Goal: Communication & Community: Answer question/provide support

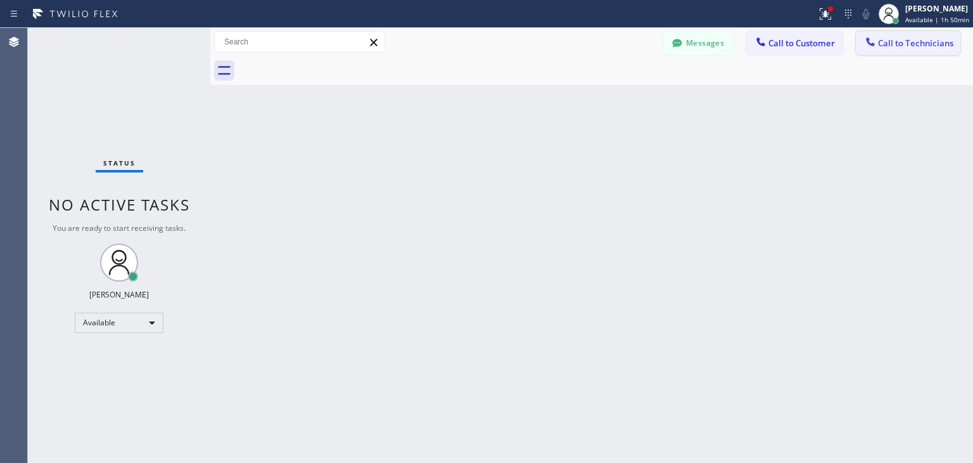
click at [925, 46] on span "Call to Technicians" at bounding box center [915, 42] width 75 height 11
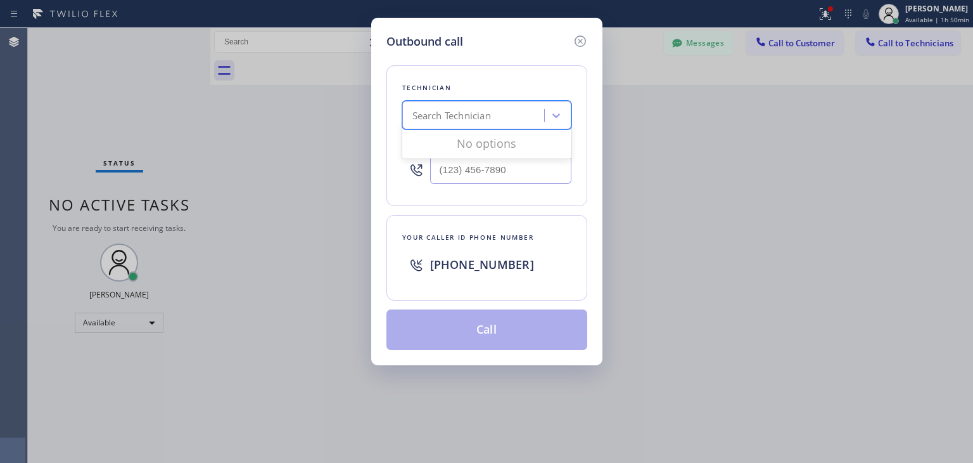
click at [471, 115] on div "Search Technician" at bounding box center [451, 115] width 79 height 15
click at [578, 42] on icon at bounding box center [579, 40] width 11 height 11
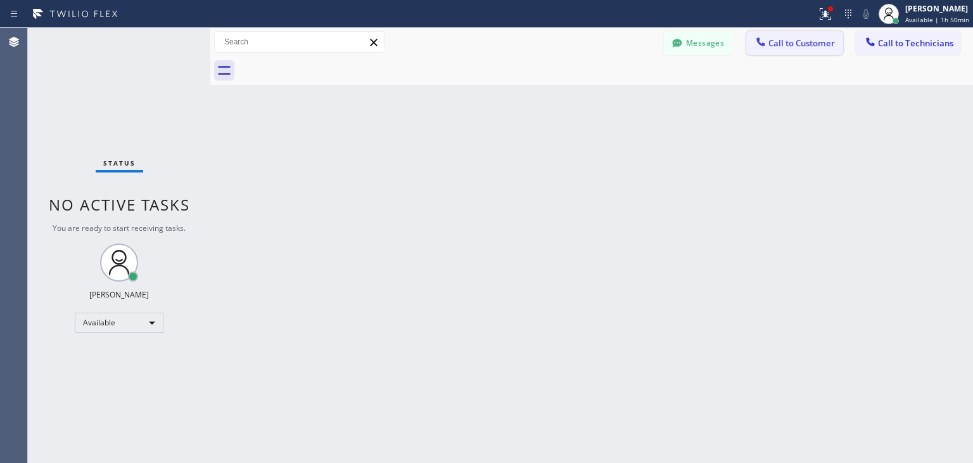
click at [770, 44] on span "Call to Customer" at bounding box center [802, 42] width 67 height 11
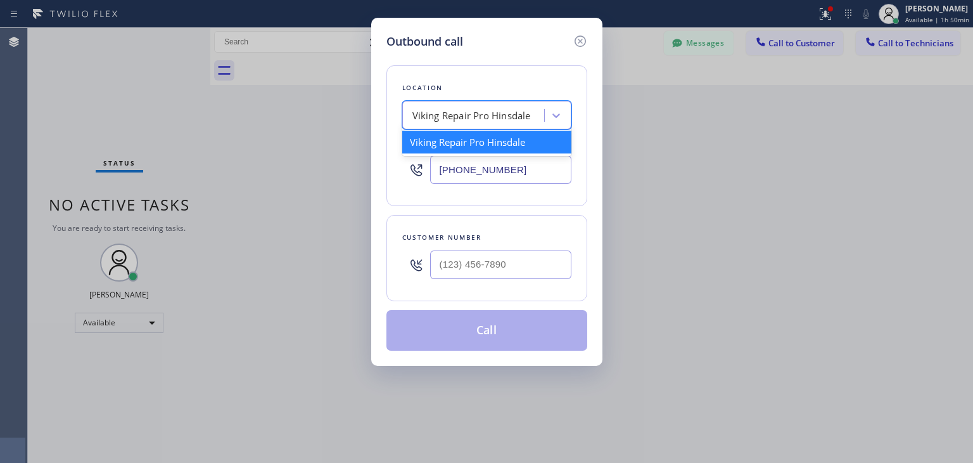
click at [539, 115] on div "Viking Repair Pro Hinsdale" at bounding box center [475, 116] width 138 height 22
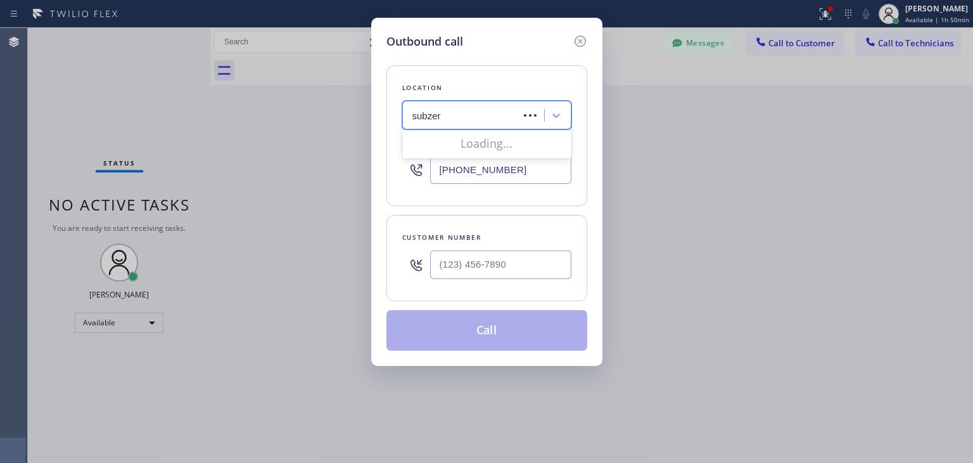
type input "subzero"
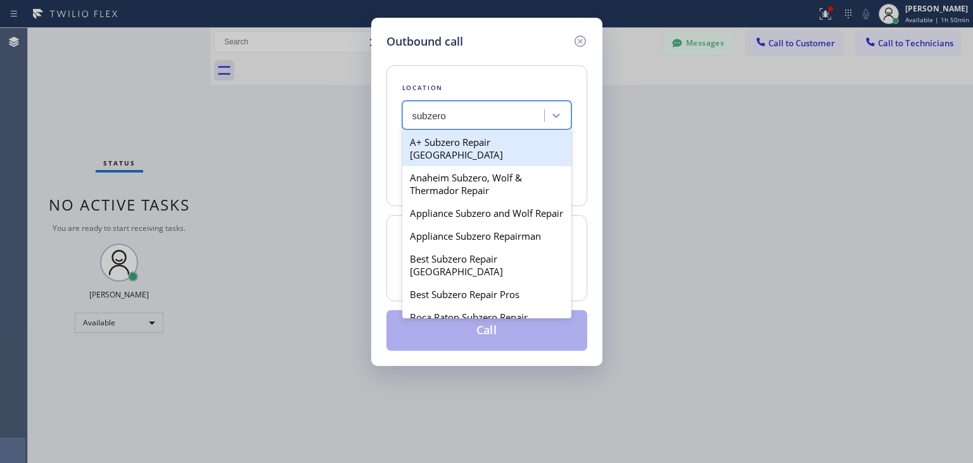
click at [505, 152] on div "A+ Subzero Repair [GEOGRAPHIC_DATA]" at bounding box center [486, 148] width 169 height 35
type input "[PHONE_NUMBER]"
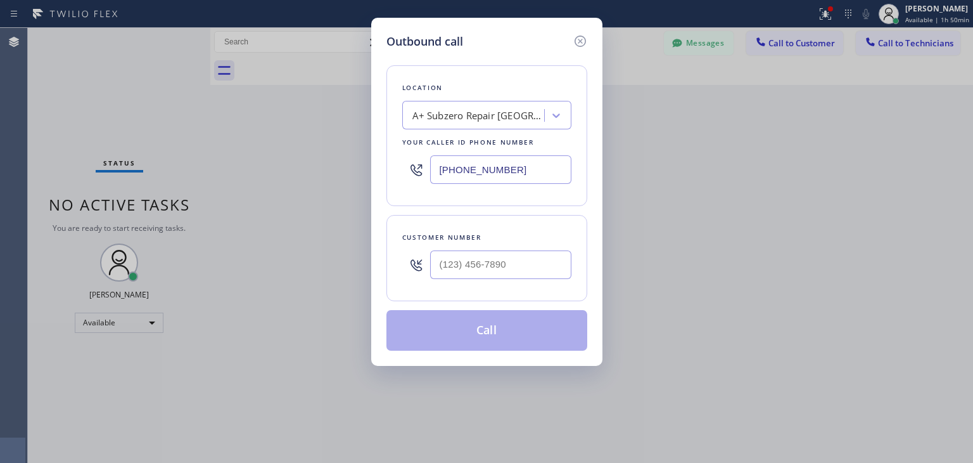
drag, startPoint x: 509, startPoint y: 284, endPoint x: 514, endPoint y: 279, distance: 6.7
click at [514, 279] on div "Customer number" at bounding box center [487, 258] width 201 height 86
click at [514, 279] on div at bounding box center [500, 264] width 141 height 41
click at [518, 273] on input "(___) ___-____" at bounding box center [500, 264] width 141 height 29
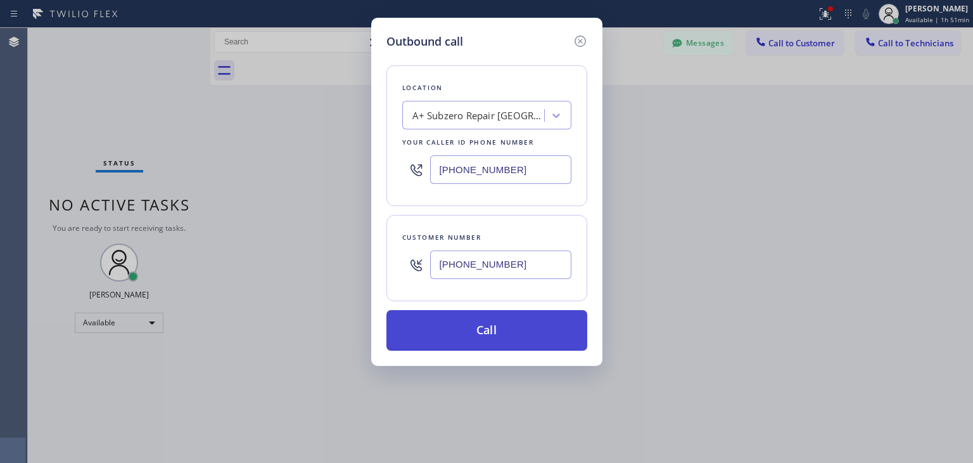
type input "[PHONE_NUMBER]"
click at [530, 318] on button "Call" at bounding box center [487, 330] width 201 height 41
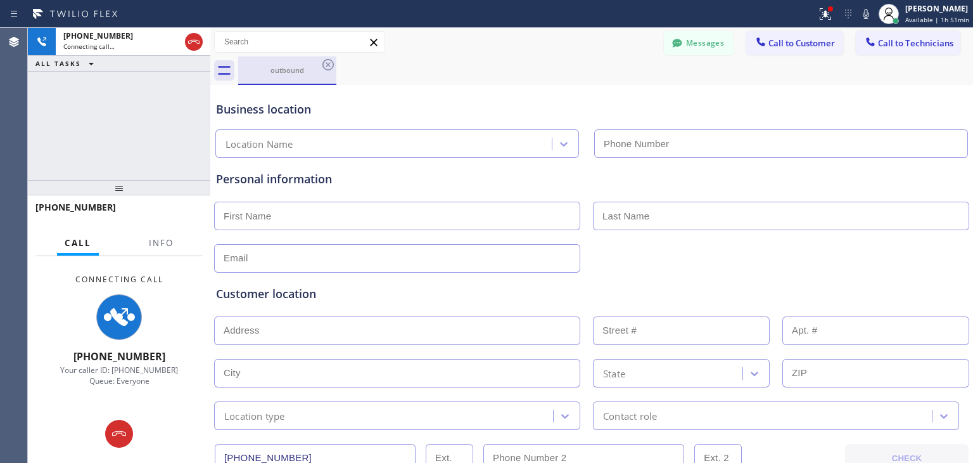
type input "[PHONE_NUMBER]"
click at [328, 71] on icon at bounding box center [328, 64] width 15 height 15
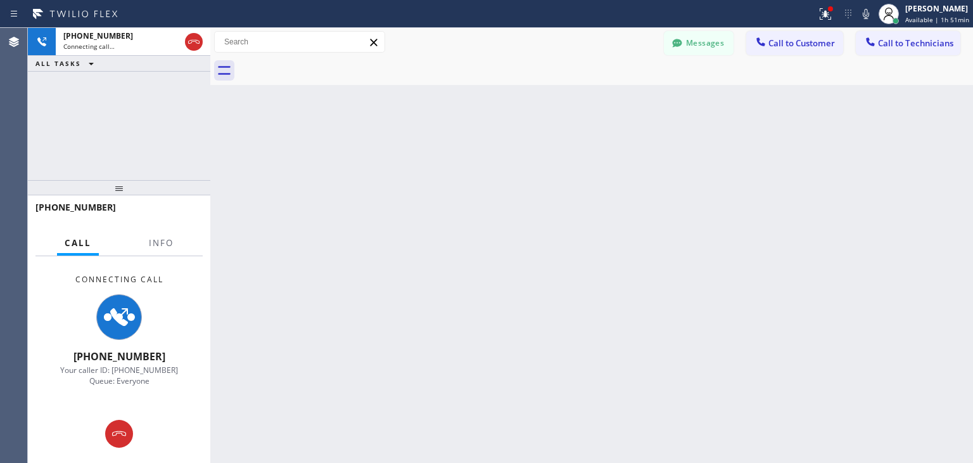
click at [261, 98] on div "Back to Dashboard Change Sender ID Customers Technicians [PERSON_NAME] [DATE] 0…" at bounding box center [591, 245] width 763 height 435
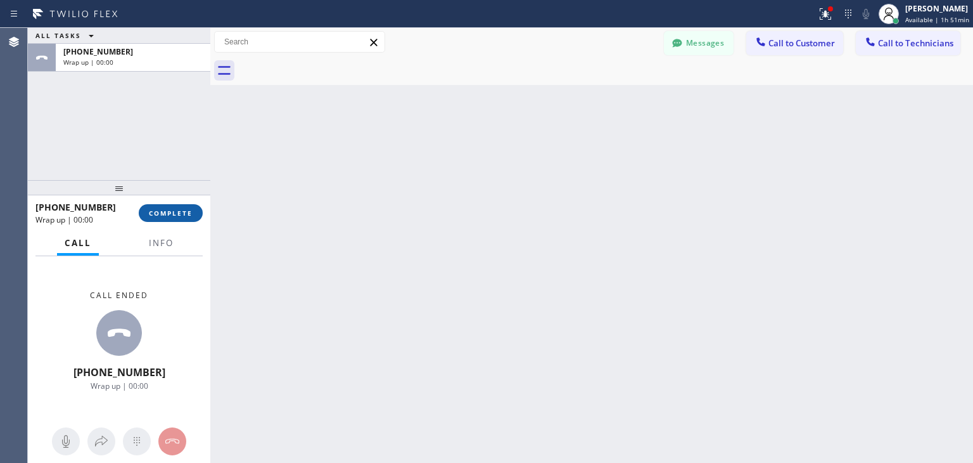
click at [172, 210] on span "COMPLETE" at bounding box center [171, 212] width 44 height 9
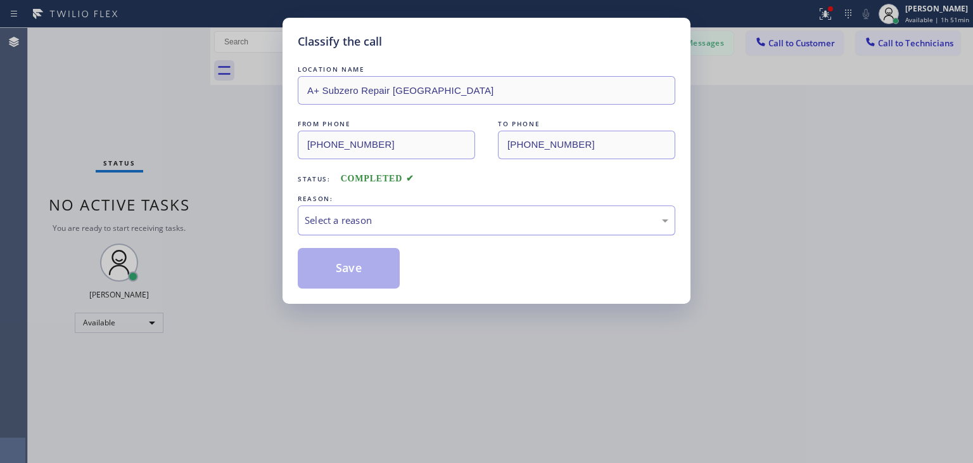
drag, startPoint x: 516, startPoint y: 264, endPoint x: 567, endPoint y: 228, distance: 62.2
click at [567, 228] on div "LOCATION NAME A+ Subzero Repair [GEOGRAPHIC_DATA] FROM PHONE [PHONE_NUMBER] TO …" at bounding box center [487, 176] width 378 height 226
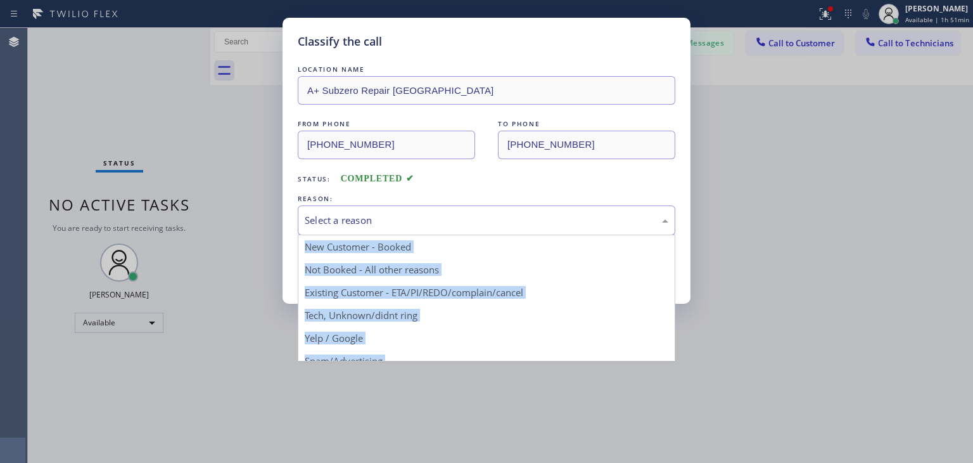
click at [567, 228] on div "Select a reason" at bounding box center [487, 220] width 378 height 30
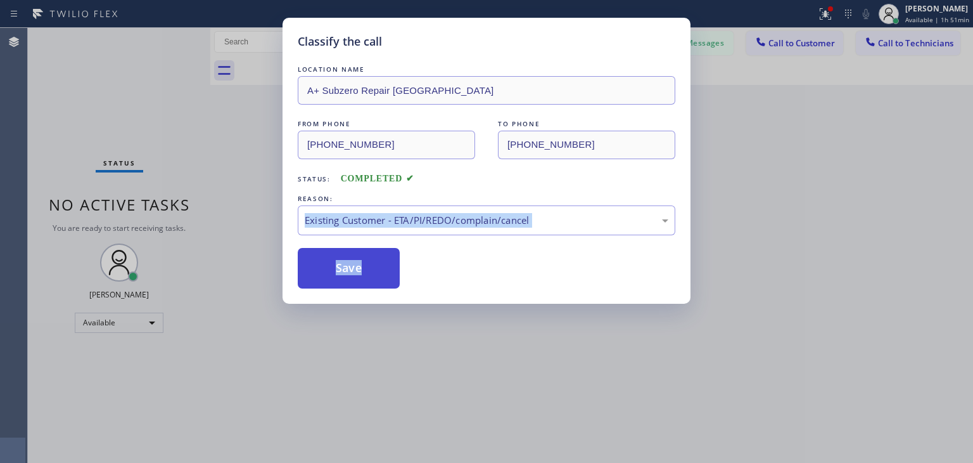
click at [336, 252] on button "Save" at bounding box center [349, 268] width 102 height 41
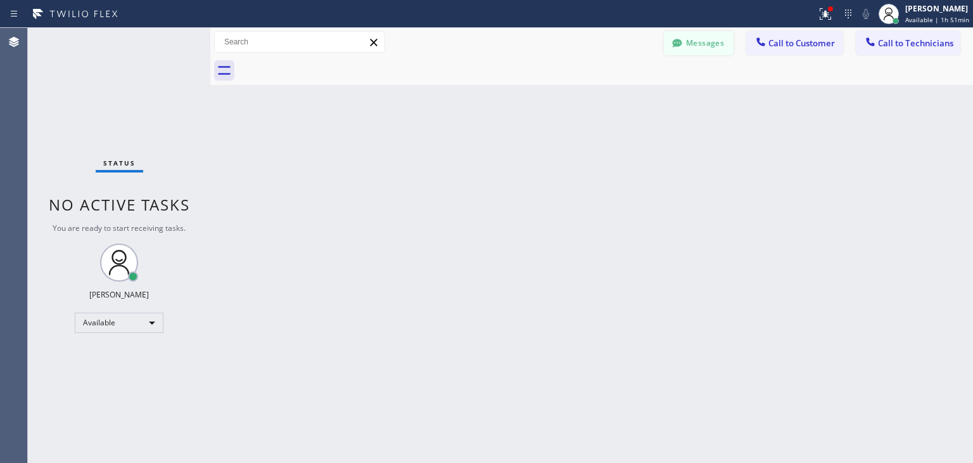
click at [699, 49] on button "Messages" at bounding box center [699, 43] width 70 height 24
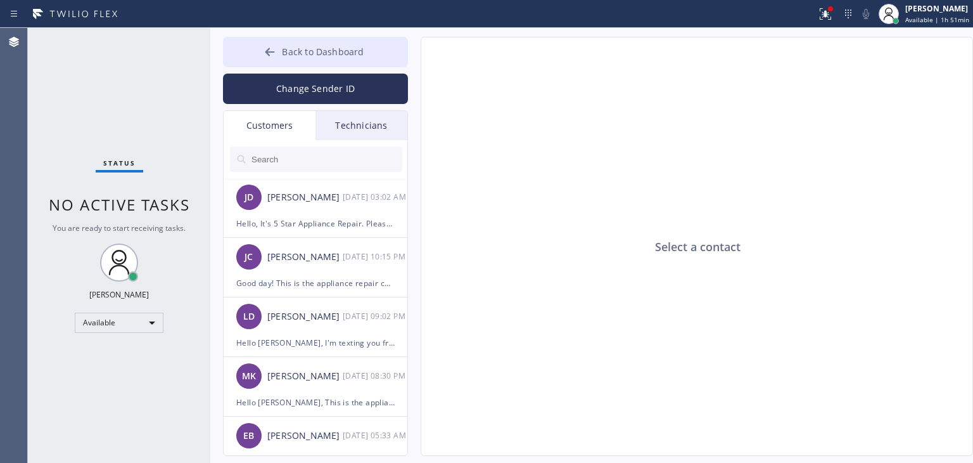
click at [316, 51] on span "Back to Dashboard" at bounding box center [323, 52] width 82 height 12
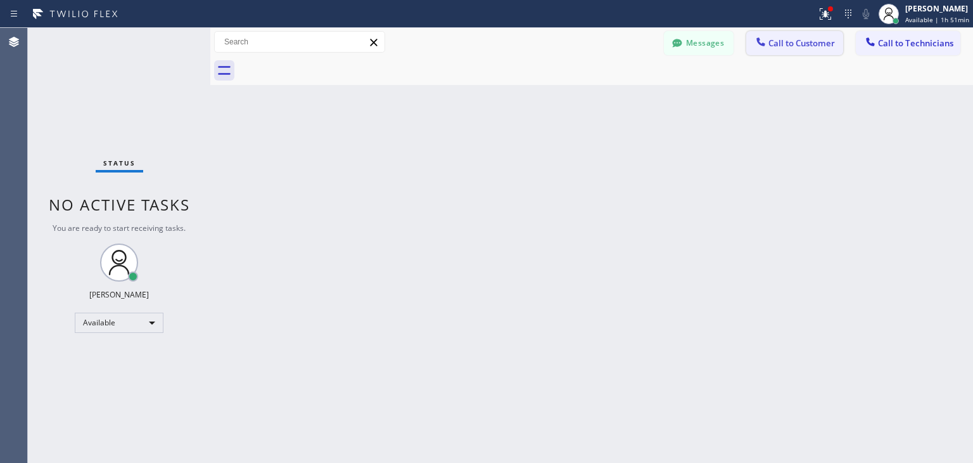
click at [793, 47] on span "Call to Customer" at bounding box center [802, 42] width 67 height 11
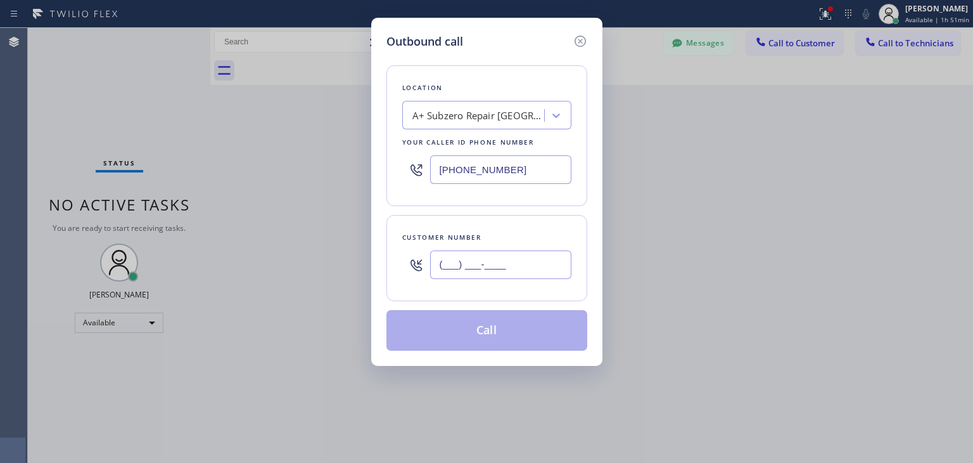
click at [494, 276] on input "(___) ___-____" at bounding box center [500, 264] width 141 height 29
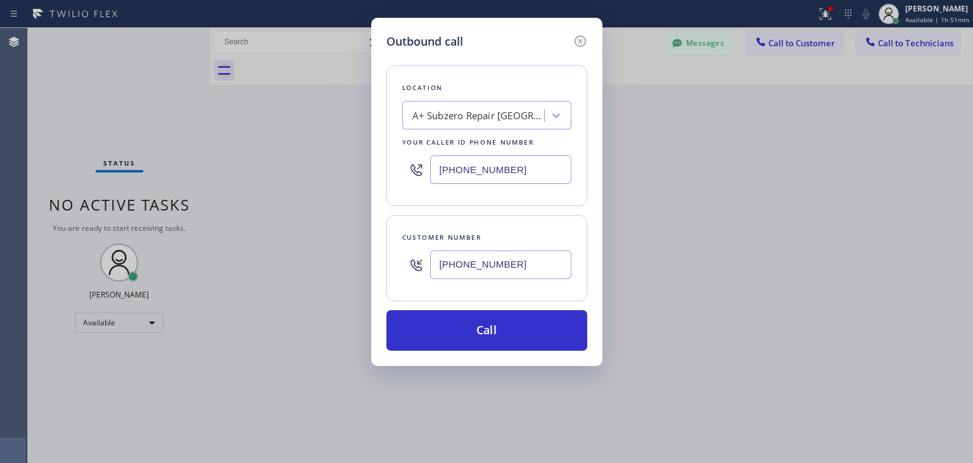
type input "[PHONE_NUMBER]"
click at [501, 350] on div "Outbound call Location A+ Subzero Repair [GEOGRAPHIC_DATA] Your caller id phone…" at bounding box center [486, 192] width 231 height 348
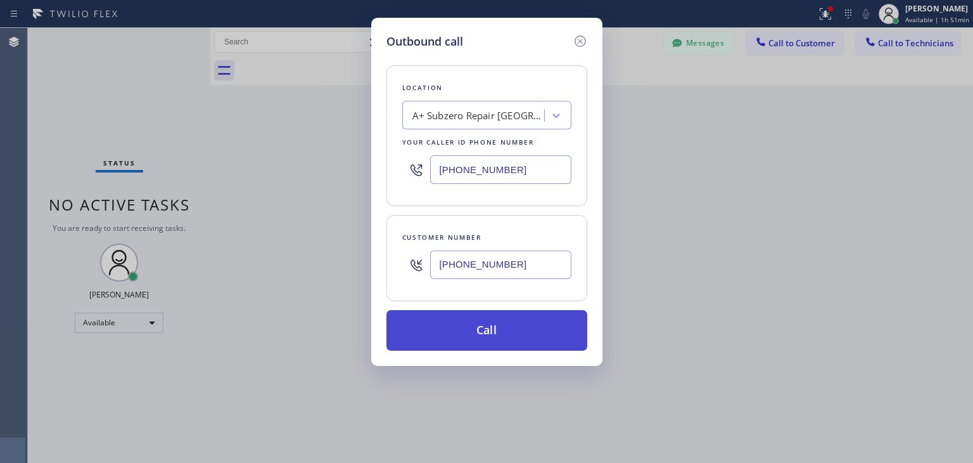
click at [520, 331] on button "Call" at bounding box center [487, 330] width 201 height 41
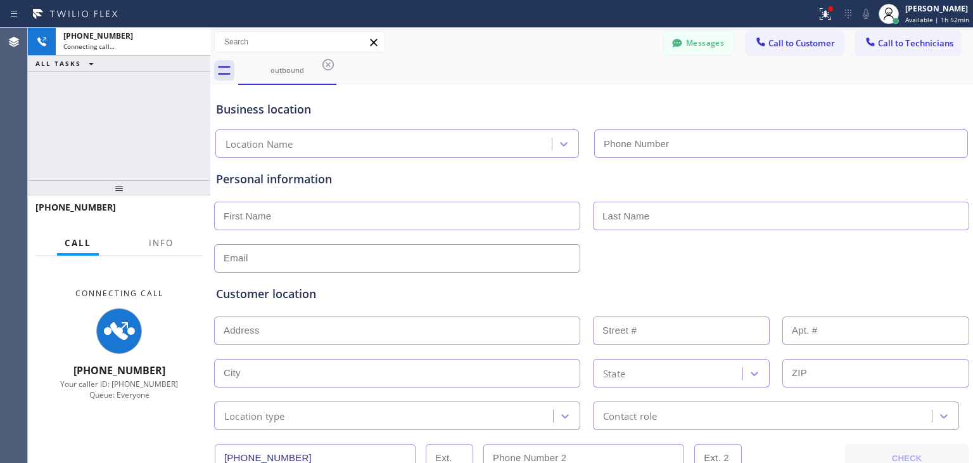
type input "[PHONE_NUMBER]"
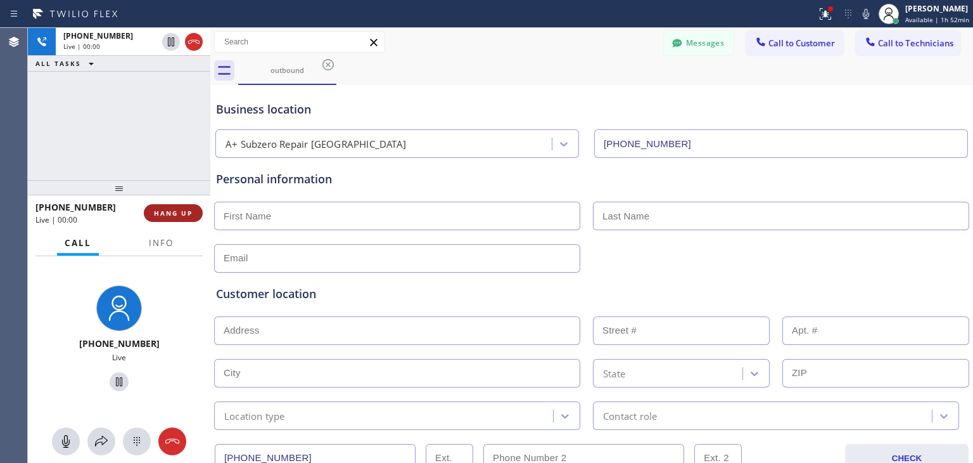
click at [158, 204] on button "HANG UP" at bounding box center [173, 213] width 59 height 18
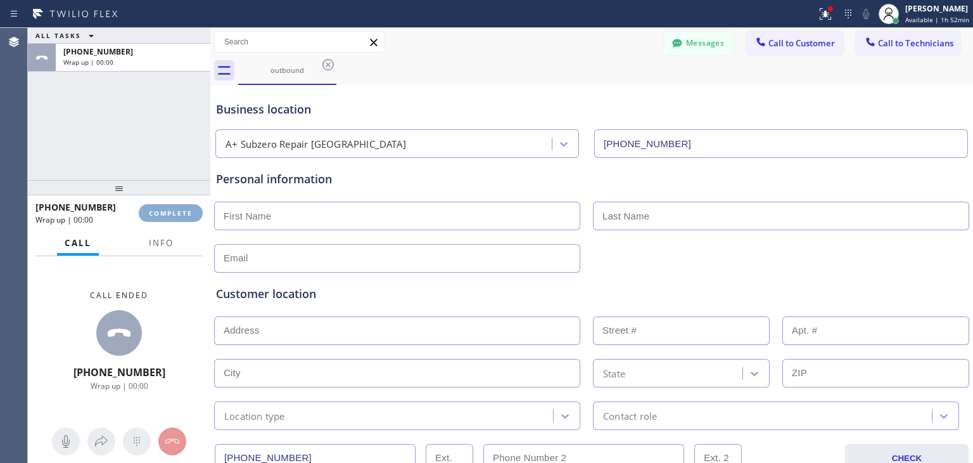
click at [158, 204] on button "COMPLETE" at bounding box center [171, 213] width 64 height 18
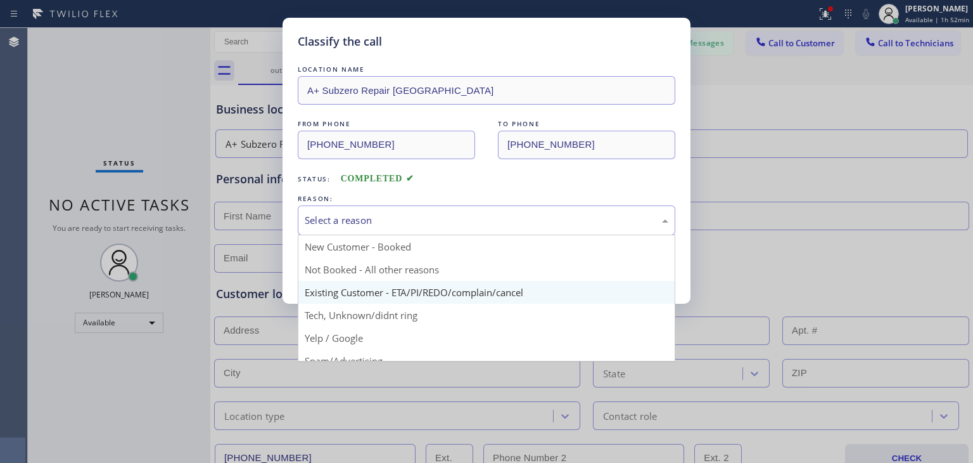
drag, startPoint x: 478, startPoint y: 230, endPoint x: 453, endPoint y: 296, distance: 70.4
click at [453, 235] on div "Select a reason New Customer - Booked Not Booked - All other reasons Existing C…" at bounding box center [487, 220] width 378 height 30
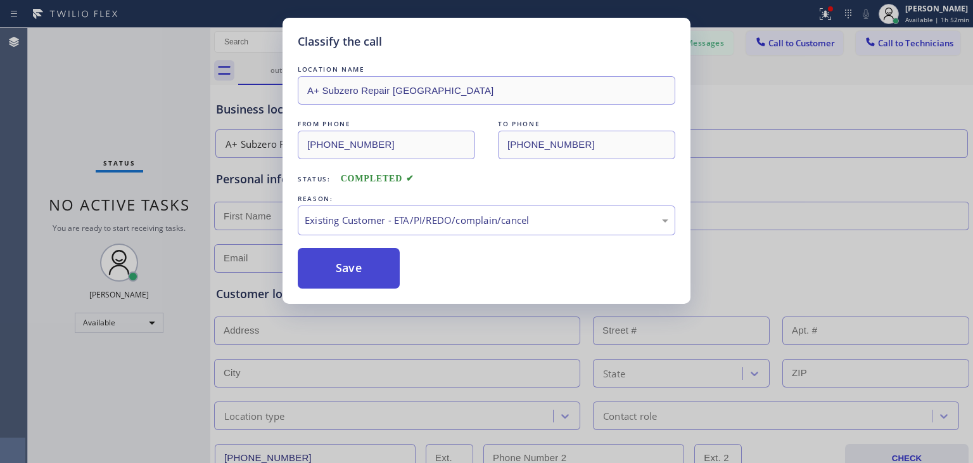
click at [345, 265] on button "Save" at bounding box center [349, 268] width 102 height 41
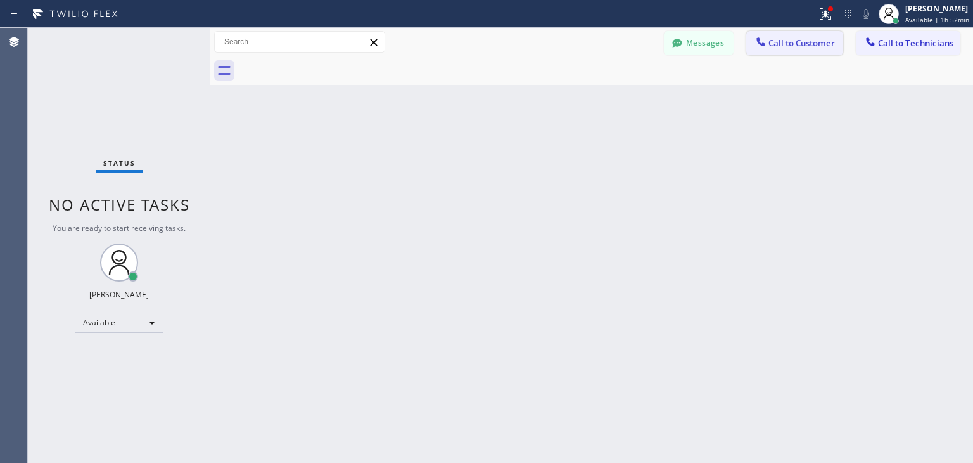
click at [809, 54] on button "Call to Customer" at bounding box center [794, 43] width 97 height 24
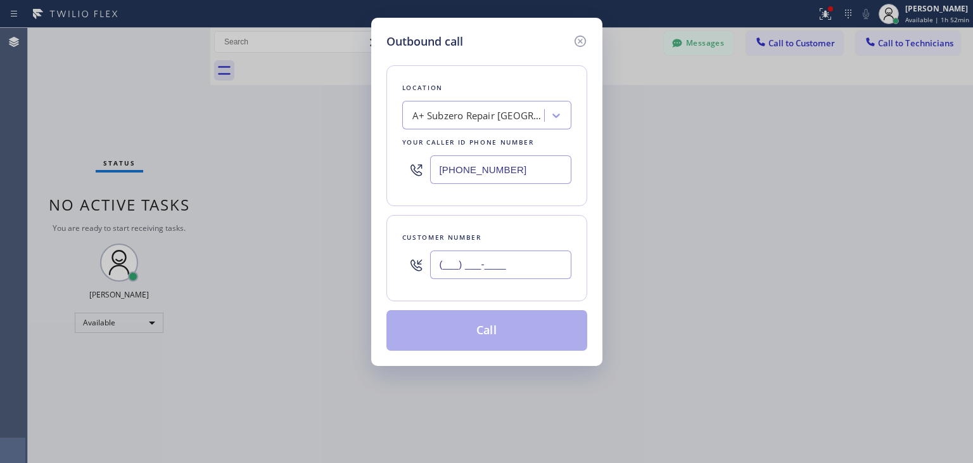
paste input "508) 397-2044"
click at [480, 259] on input "[PHONE_NUMBER]" at bounding box center [500, 264] width 141 height 29
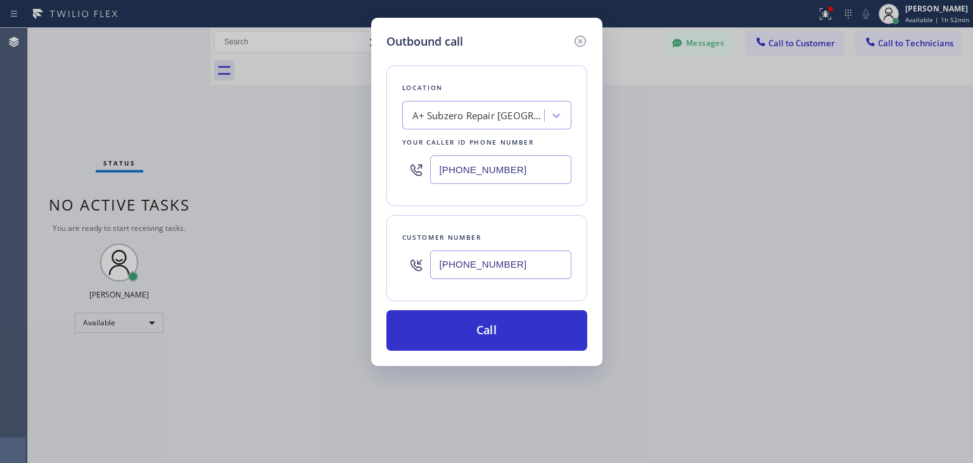
type input "[PHONE_NUMBER]"
click at [444, 168] on input "[PHONE_NUMBER]" at bounding box center [500, 169] width 141 height 29
drag, startPoint x: 555, startPoint y: 164, endPoint x: 420, endPoint y: 173, distance: 135.3
click at [420, 173] on div "[PHONE_NUMBER]" at bounding box center [486, 169] width 169 height 41
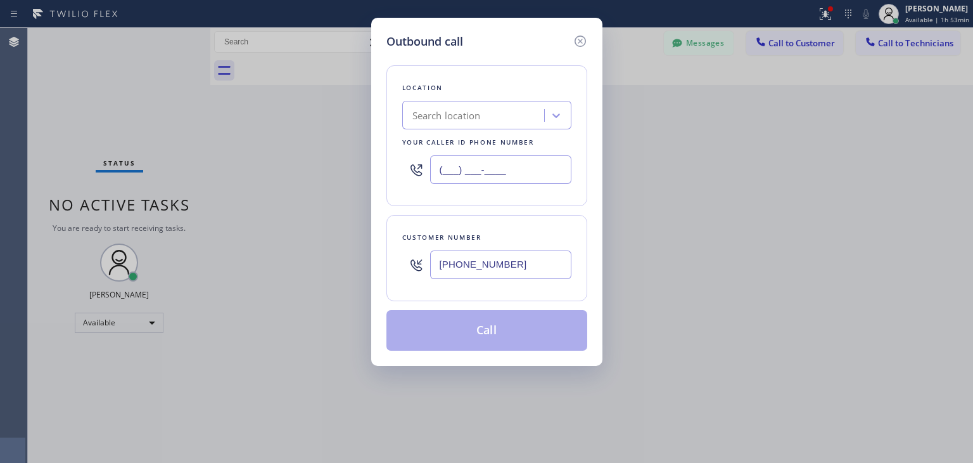
type input "(___) ___-____"
click at [436, 96] on div "Location Search location Your caller id phone number" at bounding box center [487, 135] width 201 height 141
click at [449, 120] on div "Search location" at bounding box center [446, 115] width 68 height 15
type input "5 star"
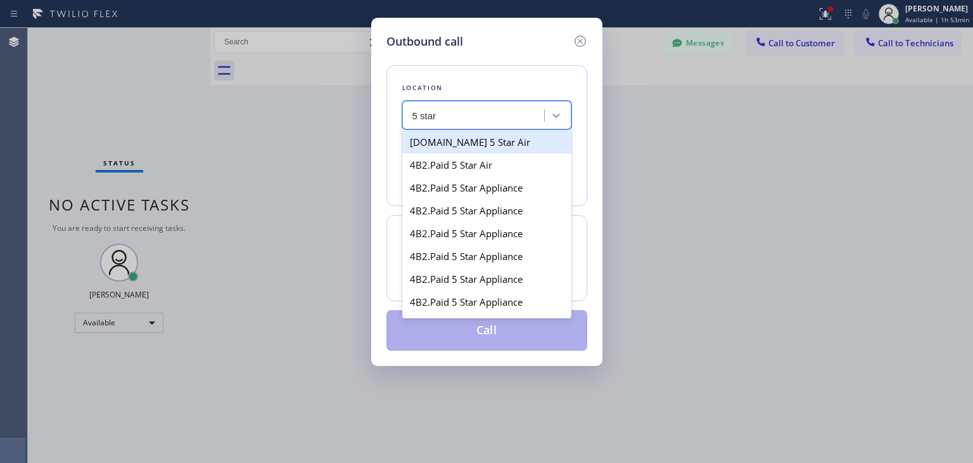
click at [456, 132] on div "[DOMAIN_NAME] 5 Star Air" at bounding box center [486, 142] width 169 height 23
type input "[PHONE_NUMBER]"
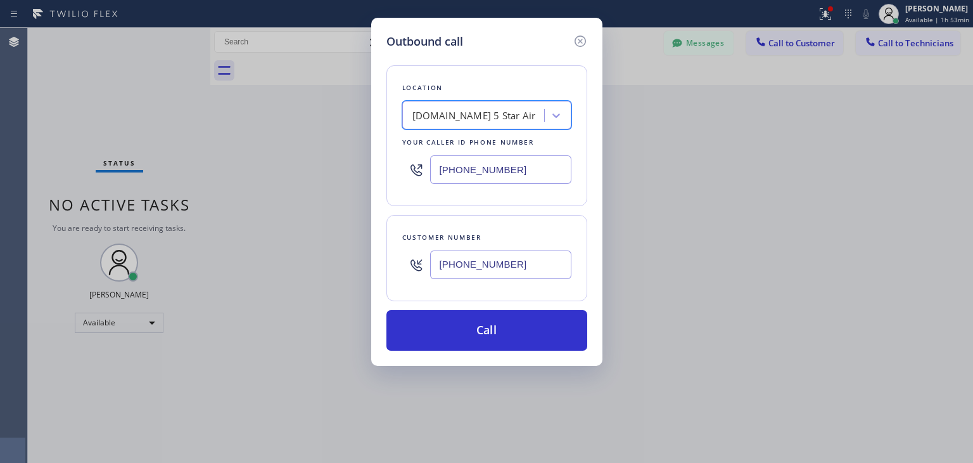
click at [483, 350] on div "Outbound call Location option [DOMAIN_NAME] 5 Star Air, selected. 100 results a…" at bounding box center [486, 192] width 231 height 348
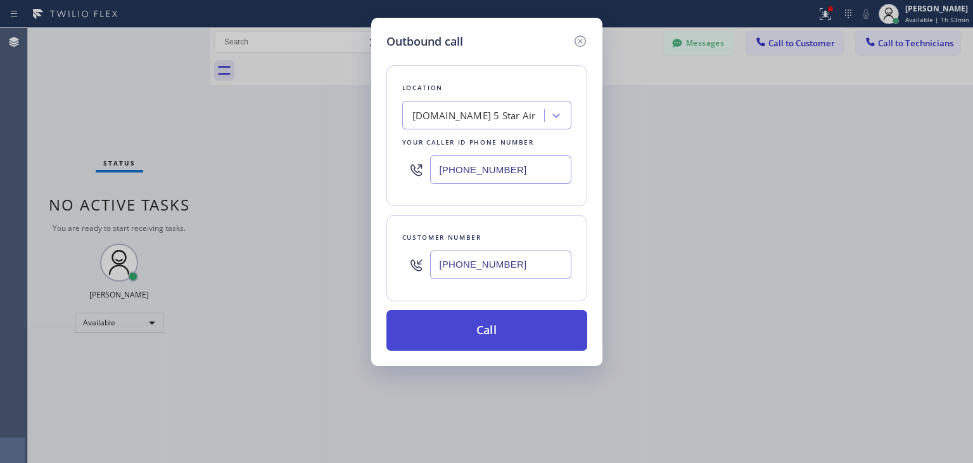
click at [507, 328] on button "Call" at bounding box center [487, 330] width 201 height 41
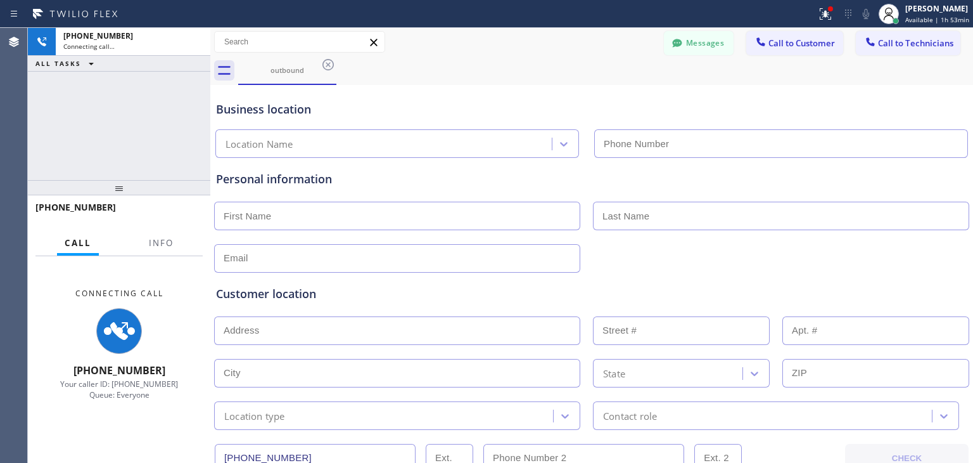
type input "[PHONE_NUMBER]"
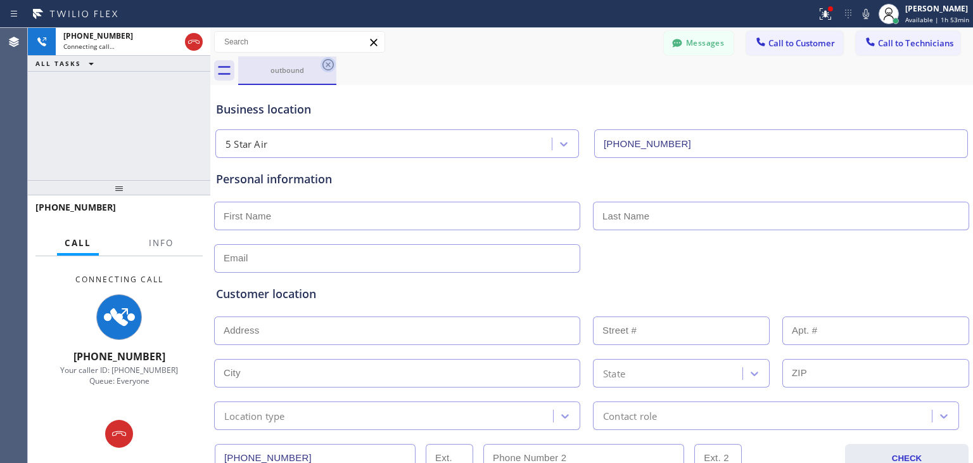
click at [328, 69] on icon at bounding box center [328, 64] width 11 height 11
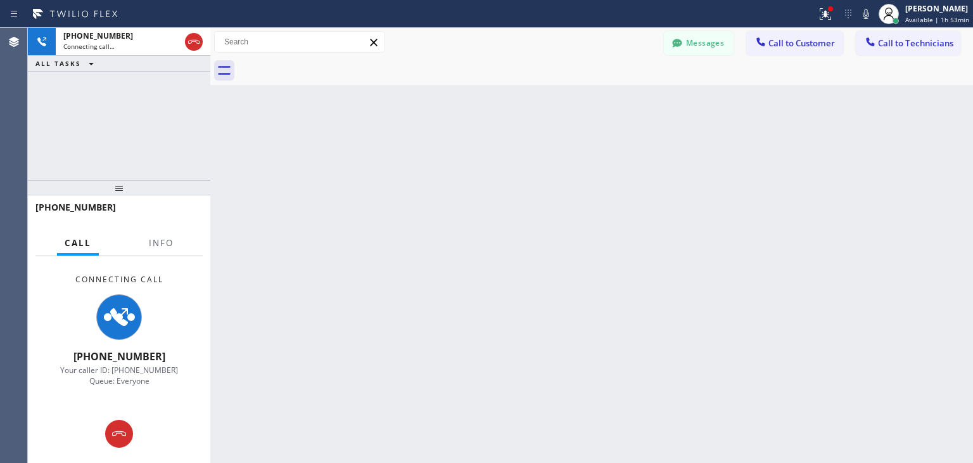
click at [307, 171] on div "Back to Dashboard Change Sender ID Customers Technicians [PERSON_NAME] [DATE] 0…" at bounding box center [591, 245] width 763 height 435
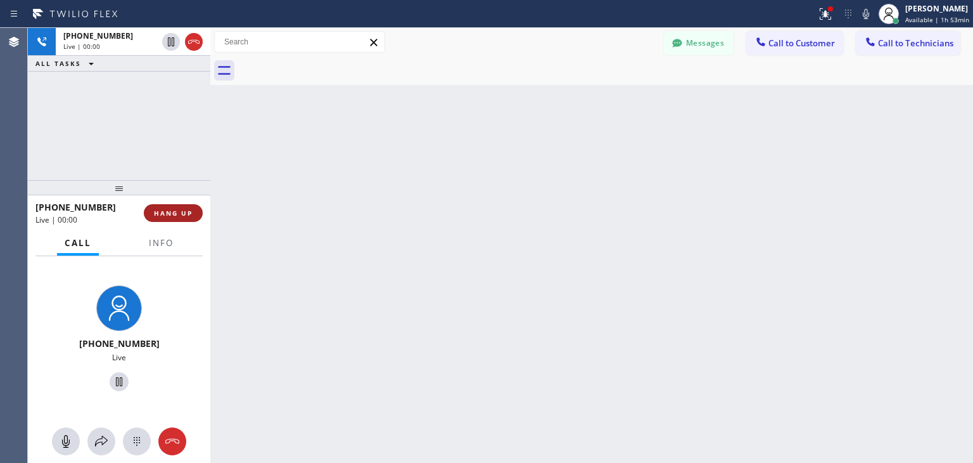
click at [172, 216] on span "HANG UP" at bounding box center [173, 212] width 39 height 9
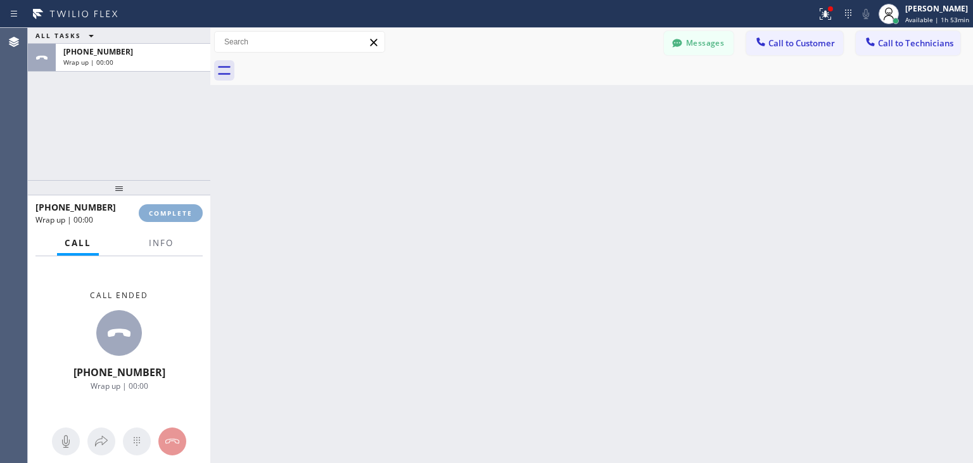
click at [172, 216] on span "COMPLETE" at bounding box center [171, 212] width 44 height 9
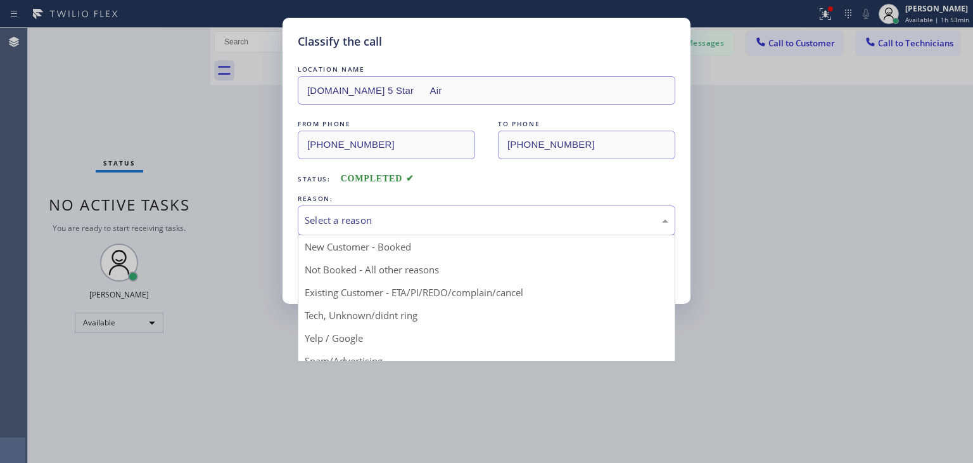
click at [421, 221] on div "Select a reason" at bounding box center [487, 220] width 364 height 15
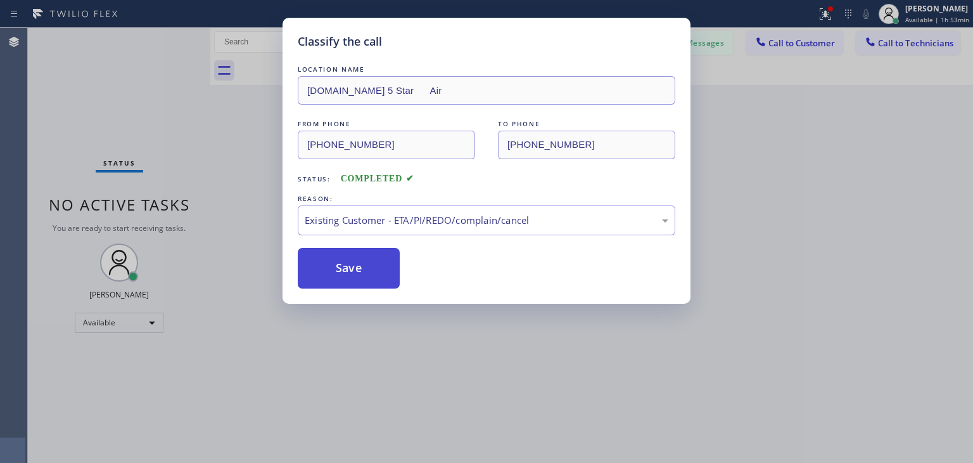
drag, startPoint x: 446, startPoint y: 295, endPoint x: 310, endPoint y: 265, distance: 139.6
click at [310, 265] on button "Save" at bounding box center [349, 268] width 102 height 41
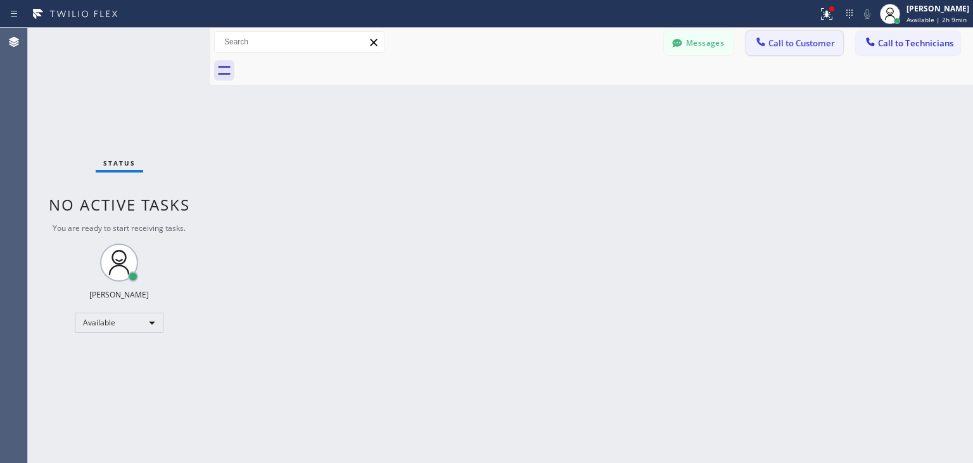
click at [823, 54] on button "Call to Customer" at bounding box center [794, 43] width 97 height 24
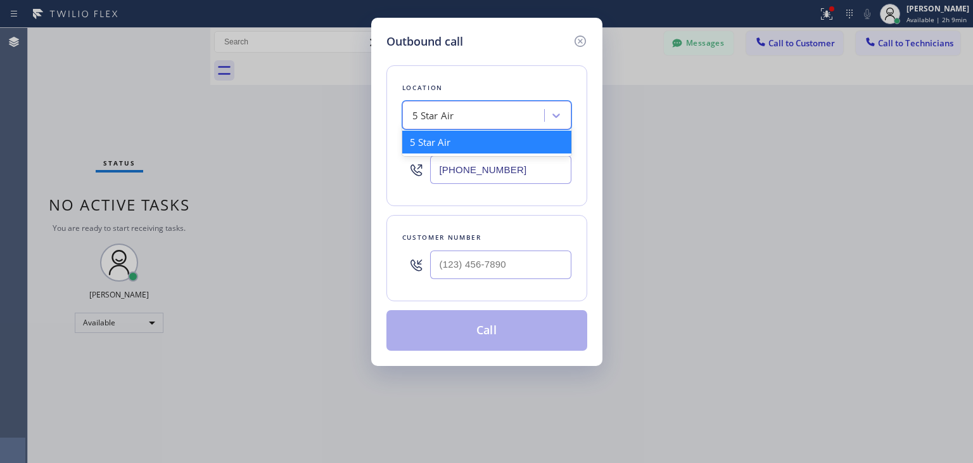
click at [526, 117] on div "5 Star Air" at bounding box center [475, 116] width 138 height 22
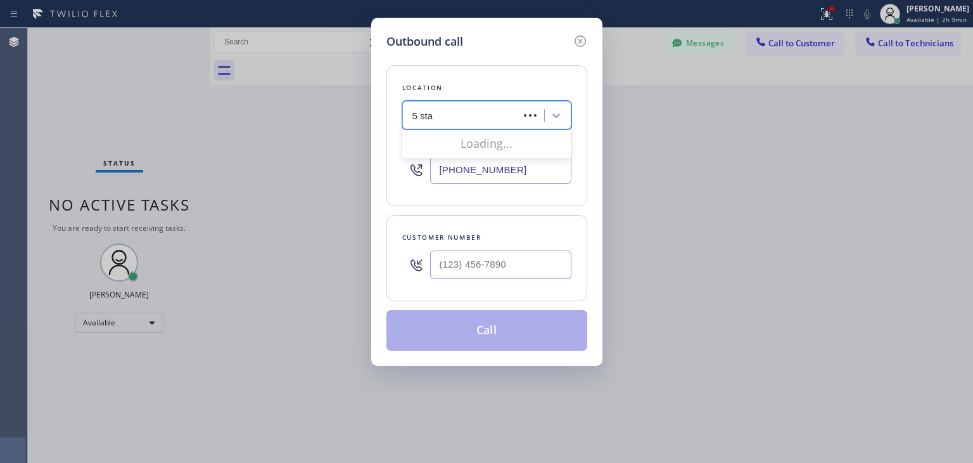
type input "5 star"
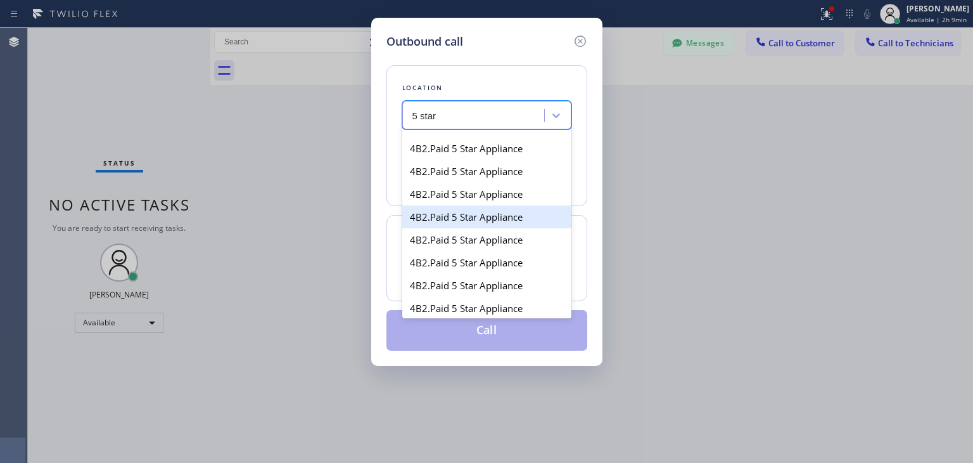
scroll to position [40, 0]
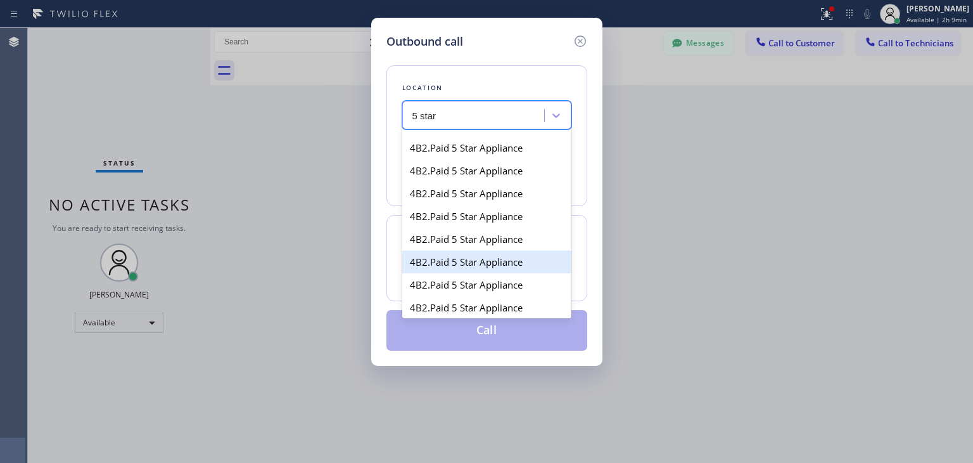
click at [509, 252] on div "4B2.Paid 5 Star Appliance" at bounding box center [486, 261] width 169 height 23
type input "[PHONE_NUMBER]"
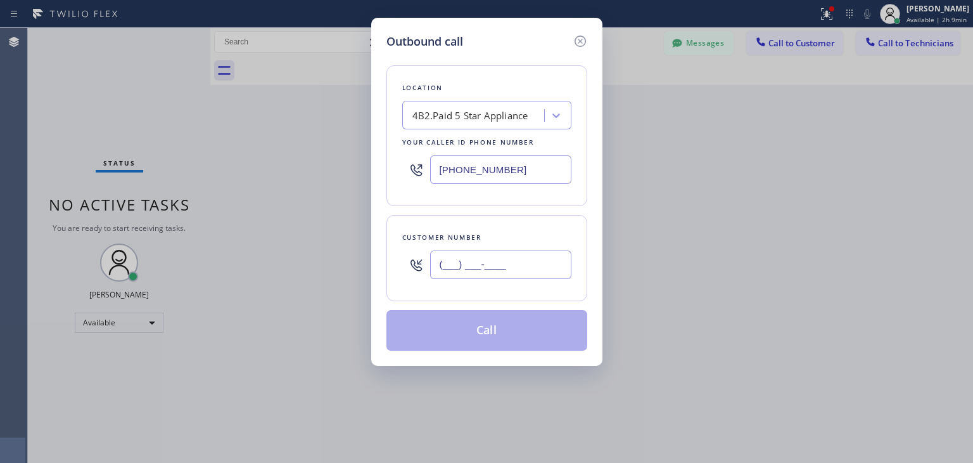
click at [451, 267] on input "(___) ___-____" at bounding box center [500, 264] width 141 height 29
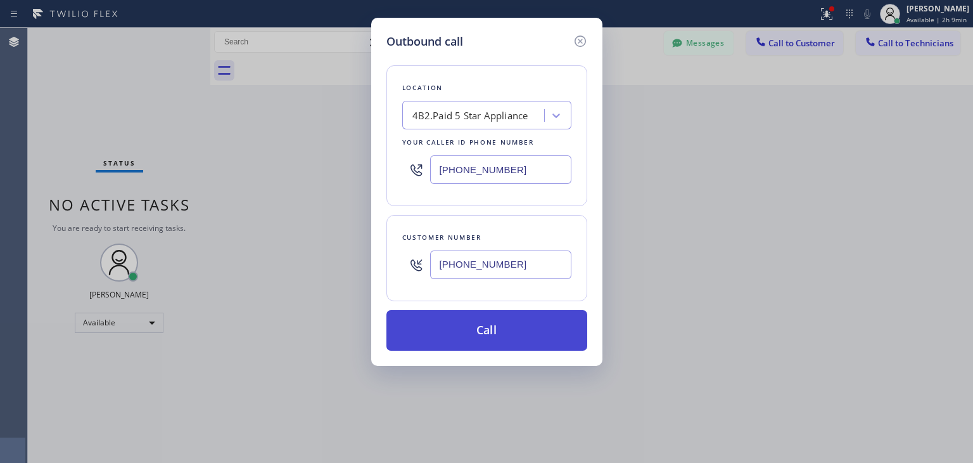
type input "[PHONE_NUMBER]"
click at [461, 317] on button "Call" at bounding box center [487, 330] width 201 height 41
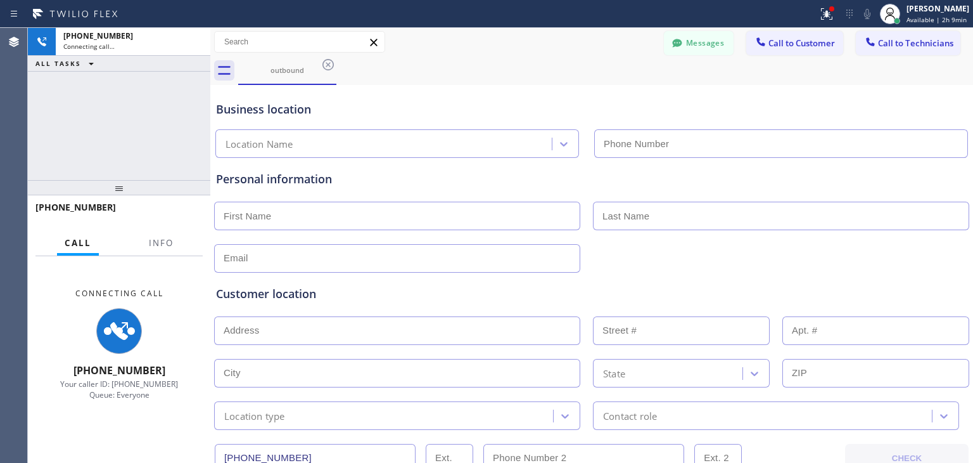
type input "[PHONE_NUMBER]"
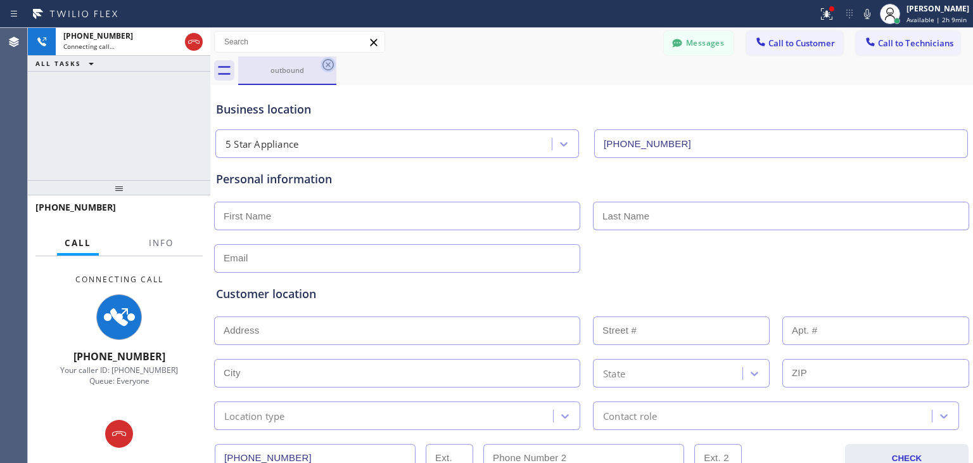
click at [328, 68] on icon at bounding box center [328, 64] width 15 height 15
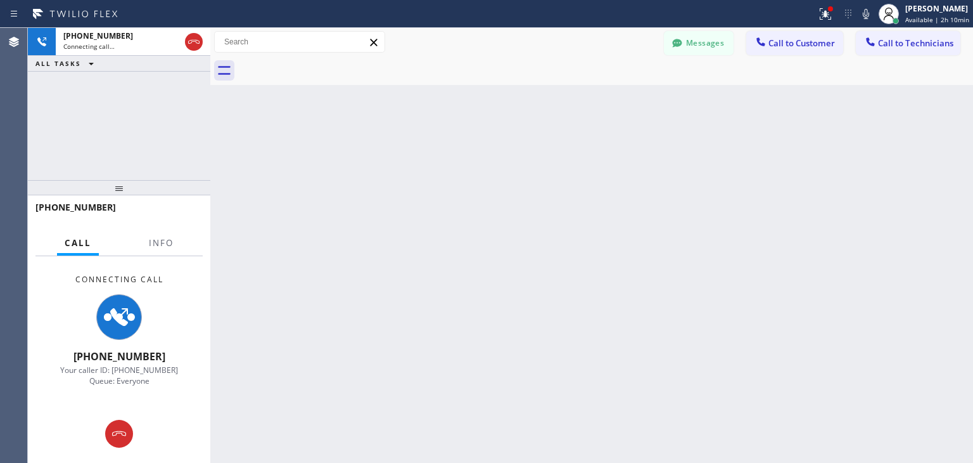
click at [682, 360] on div "Back to Dashboard Change Sender ID Customers Technicians [PERSON_NAME] [DATE] 0…" at bounding box center [591, 245] width 763 height 435
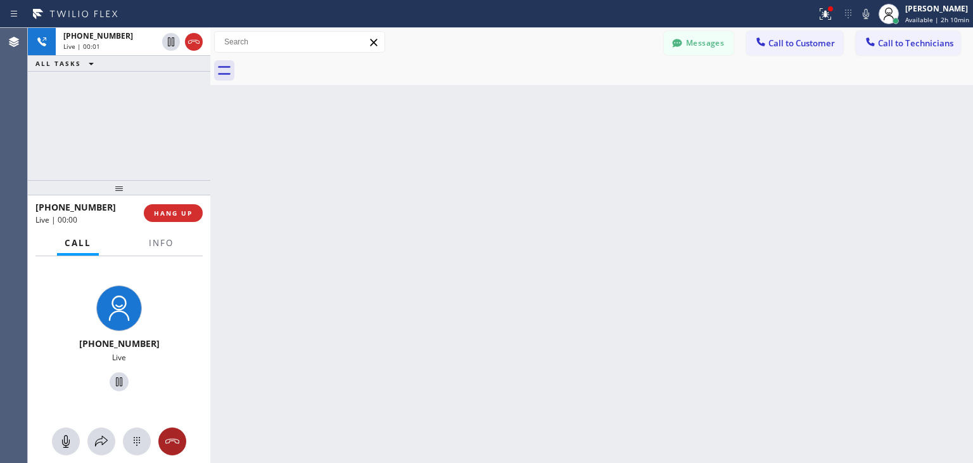
click at [185, 433] on div at bounding box center [172, 440] width 28 height 15
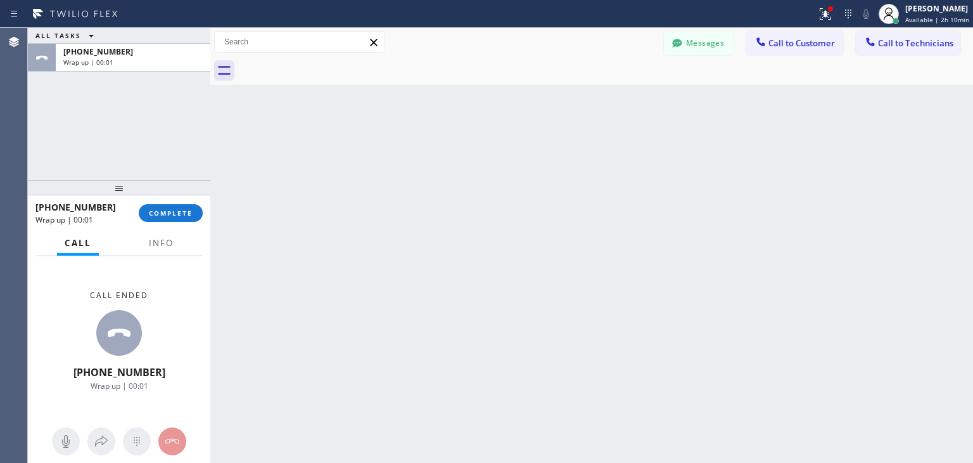
click at [176, 224] on div "[PHONE_NUMBER] Wrap up | 00:01 COMPLETE" at bounding box center [118, 212] width 167 height 33
click at [179, 206] on button "COMPLETE" at bounding box center [171, 213] width 64 height 18
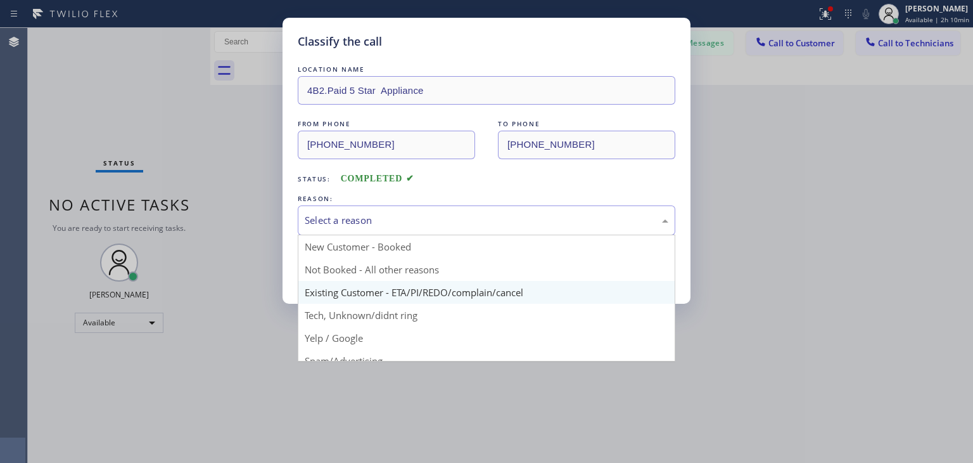
drag, startPoint x: 612, startPoint y: 212, endPoint x: 588, endPoint y: 295, distance: 86.4
click at [588, 235] on div "Select a reason New Customer - Booked Not Booked - All other reasons Existing C…" at bounding box center [487, 220] width 378 height 30
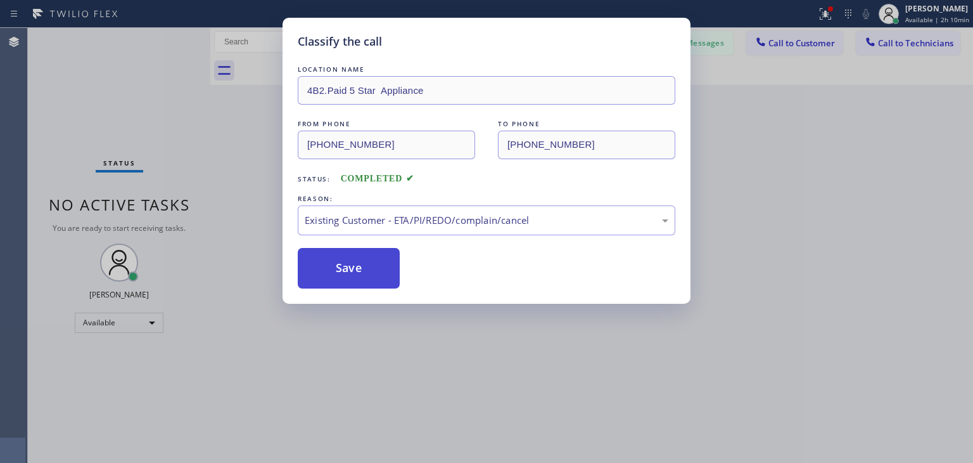
click at [360, 277] on button "Save" at bounding box center [349, 268] width 102 height 41
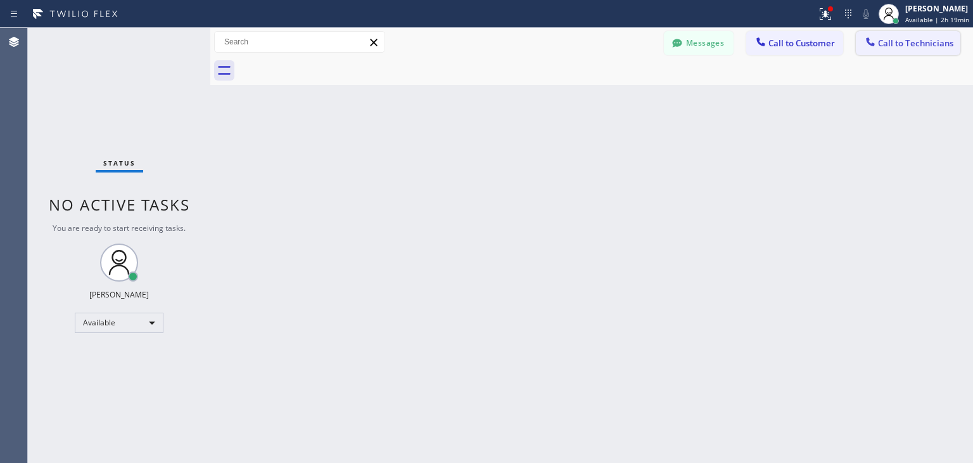
click at [915, 44] on span "Call to Technicians" at bounding box center [915, 42] width 75 height 11
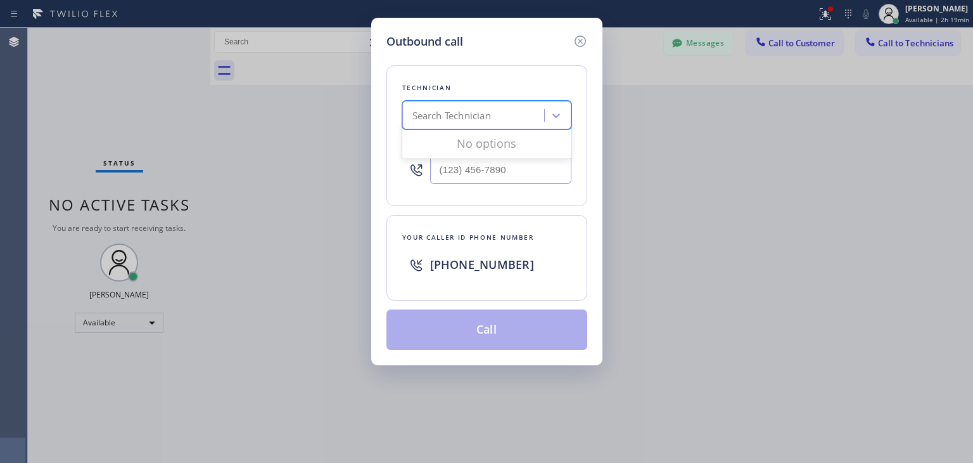
click at [470, 113] on div "Search Technician" at bounding box center [451, 115] width 79 height 15
type input "vitalii"
click at [470, 141] on div "[PERSON_NAME]" at bounding box center [486, 142] width 169 height 23
type input "[PHONE_NUMBER]"
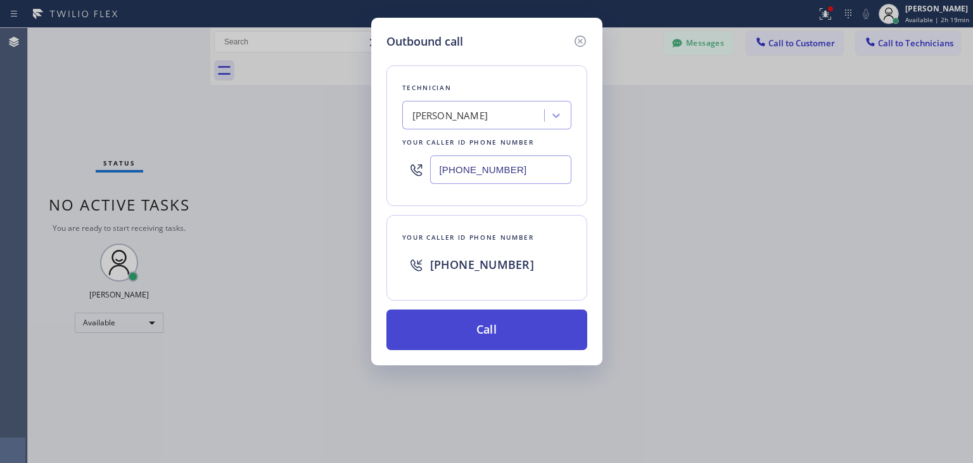
drag, startPoint x: 469, startPoint y: 307, endPoint x: 467, endPoint y: 340, distance: 32.4
click at [467, 340] on div "Technician [PERSON_NAME] Your caller id phone number [PHONE_NUMBER] Your caller…" at bounding box center [487, 200] width 201 height 300
click at [467, 340] on button "Call" at bounding box center [487, 329] width 201 height 41
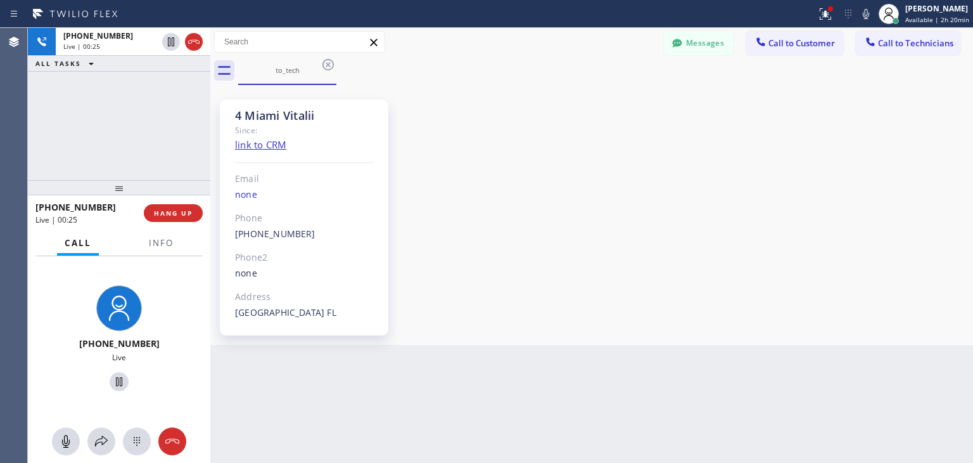
click at [464, 341] on div "4 Miami Vitalii Since: link to CRM Email none Phone [PHONE_NUMBER] Outbound cal…" at bounding box center [592, 214] width 757 height 253
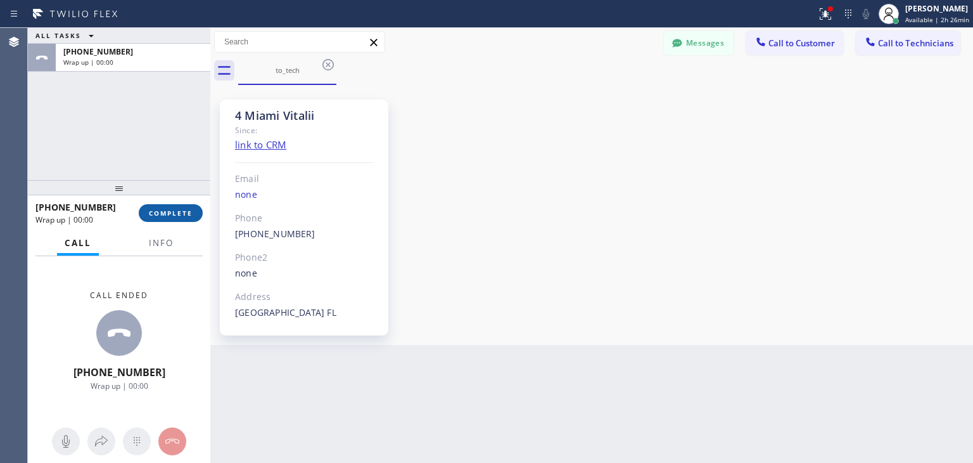
click at [174, 213] on span "COMPLETE" at bounding box center [171, 212] width 44 height 9
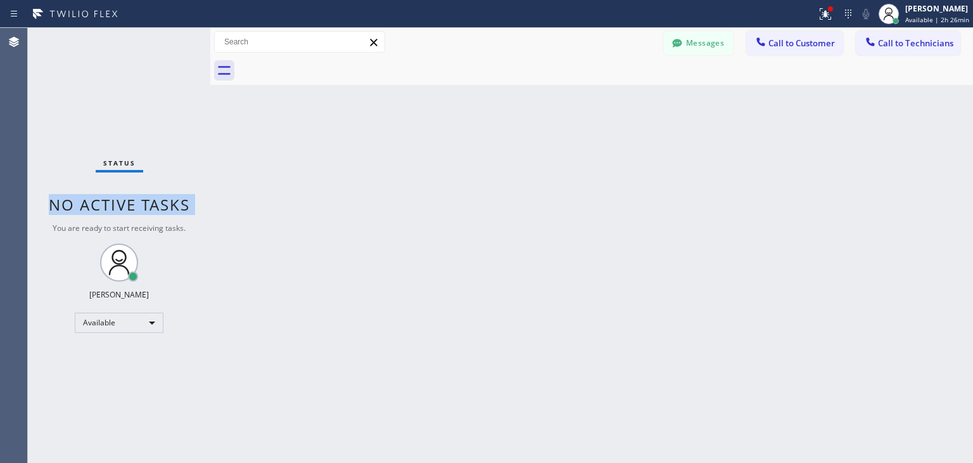
click at [174, 213] on span "No active tasks" at bounding box center [119, 204] width 141 height 21
click at [618, 255] on div "Back to Dashboard Change Sender ID Customers Technicians [PERSON_NAME] [DATE] 0…" at bounding box center [591, 245] width 763 height 435
click at [957, 47] on button "Call to Technicians" at bounding box center [908, 43] width 105 height 24
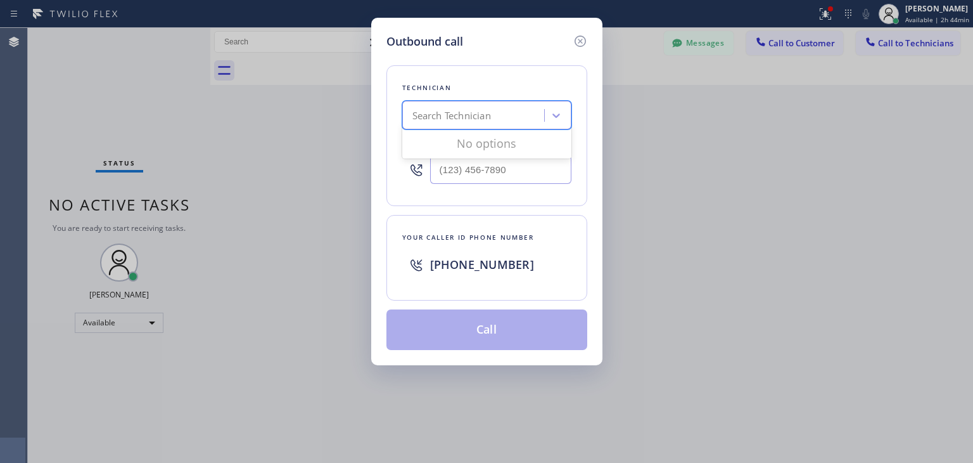
click at [498, 108] on div "Search Technician" at bounding box center [475, 116] width 138 height 22
type input "l"
type input "[PERSON_NAME]"
click at [522, 143] on div "[PERSON_NAME]" at bounding box center [486, 142] width 169 height 23
type input "[PHONE_NUMBER]"
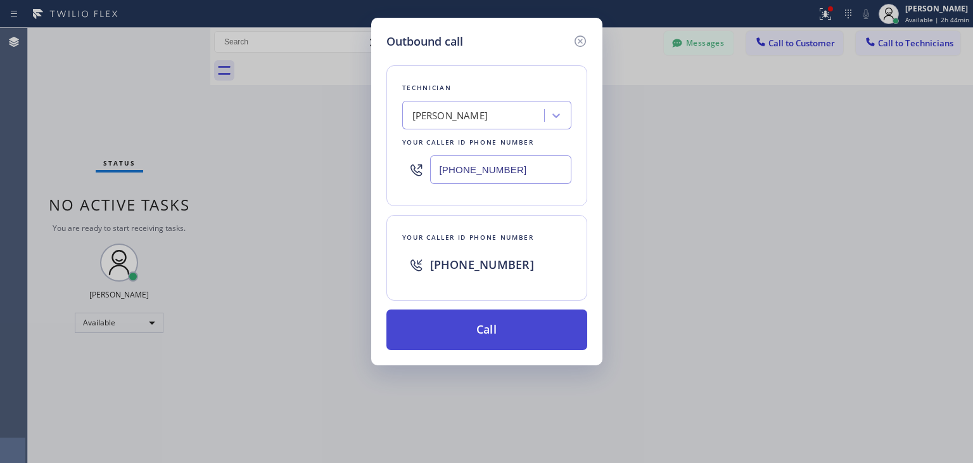
click at [483, 328] on button "Call" at bounding box center [487, 329] width 201 height 41
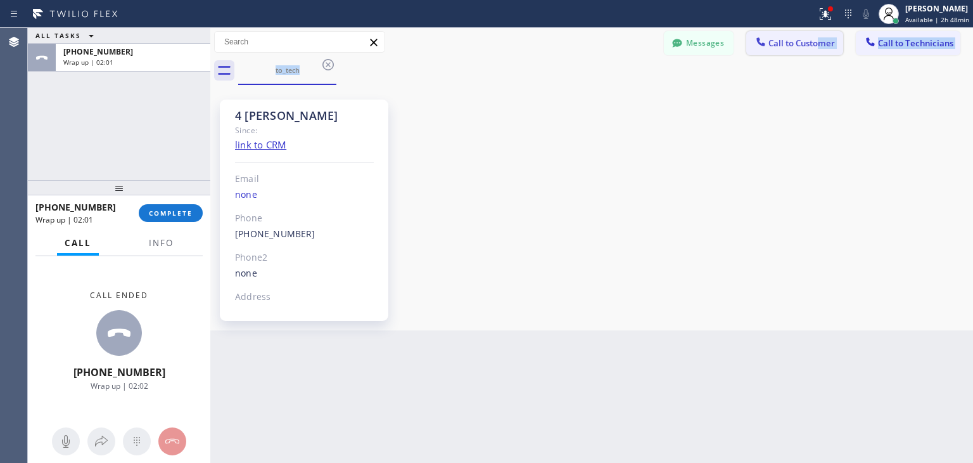
click at [820, 51] on div "Messages Call to Customer Call to Technicians Outbound call Location 5 Star App…" at bounding box center [591, 56] width 763 height 57
click at [820, 51] on button "Call to Customer" at bounding box center [794, 43] width 97 height 24
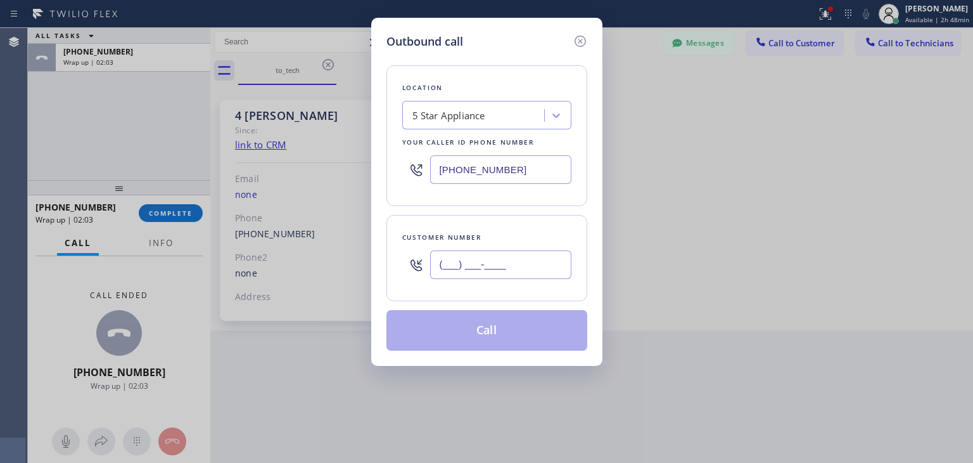
click at [506, 270] on input "(___) ___-____" at bounding box center [500, 264] width 141 height 29
paste input "650) 852-0712"
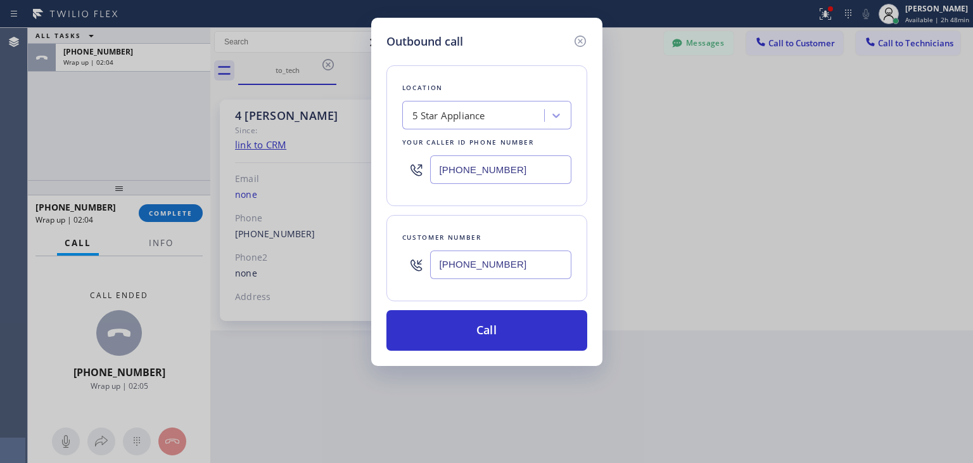
type input "[PHONE_NUMBER]"
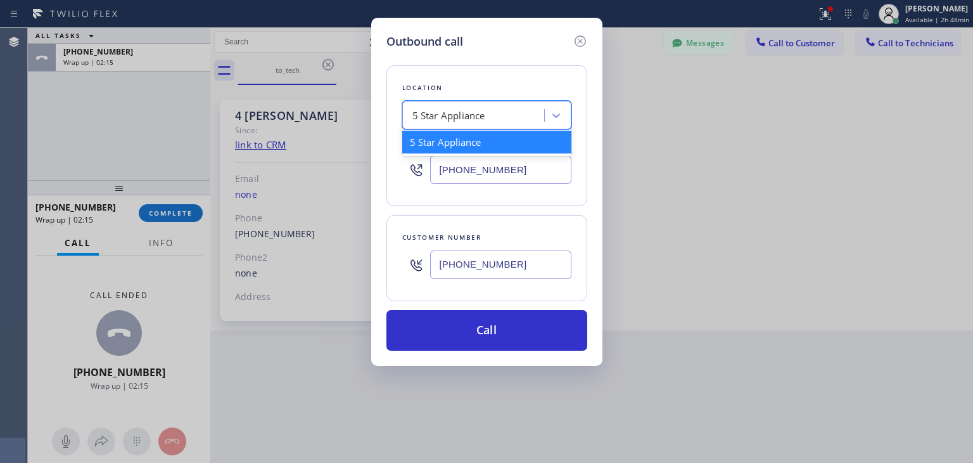
click at [516, 122] on div "5 Star Appliance" at bounding box center [475, 116] width 138 height 22
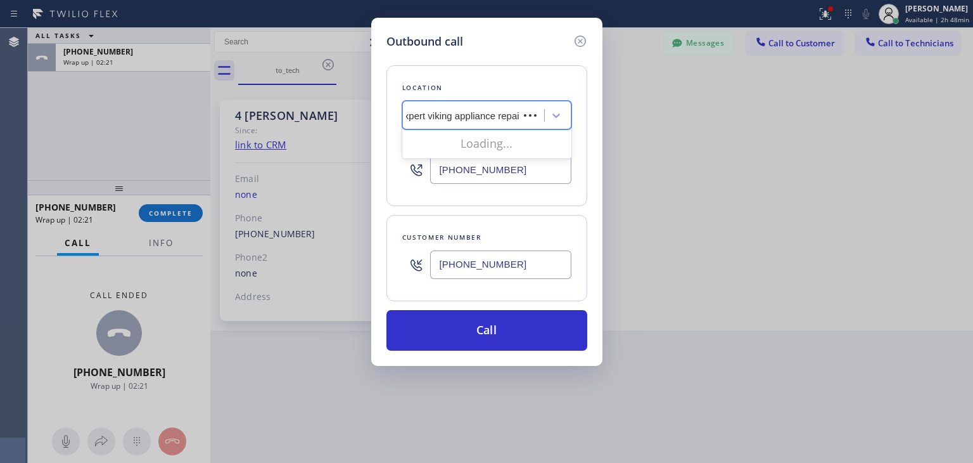
type input "expert viking appliance repair"
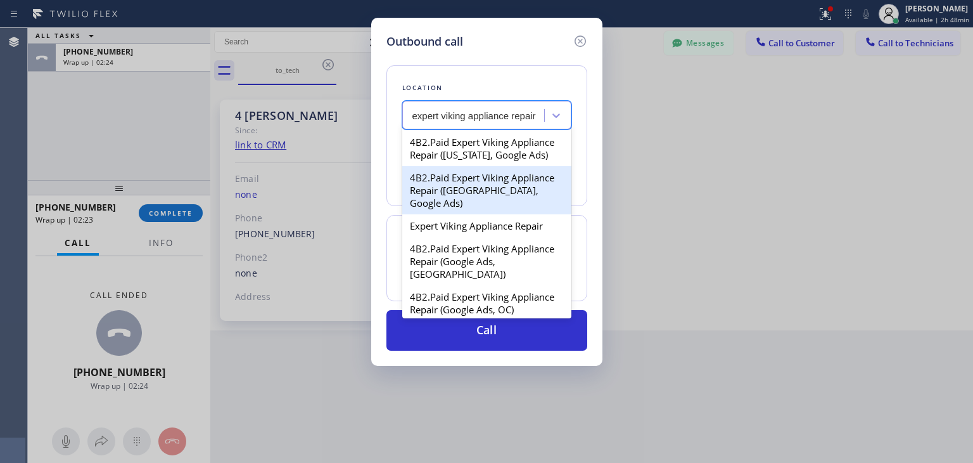
drag, startPoint x: 513, startPoint y: 131, endPoint x: 527, endPoint y: 197, distance: 68.0
click at [527, 197] on div "4B2.Paid Expert Viking Appliance Repair ([US_STATE], Google Ads) 4B2.Paid Exper…" at bounding box center [486, 223] width 169 height 190
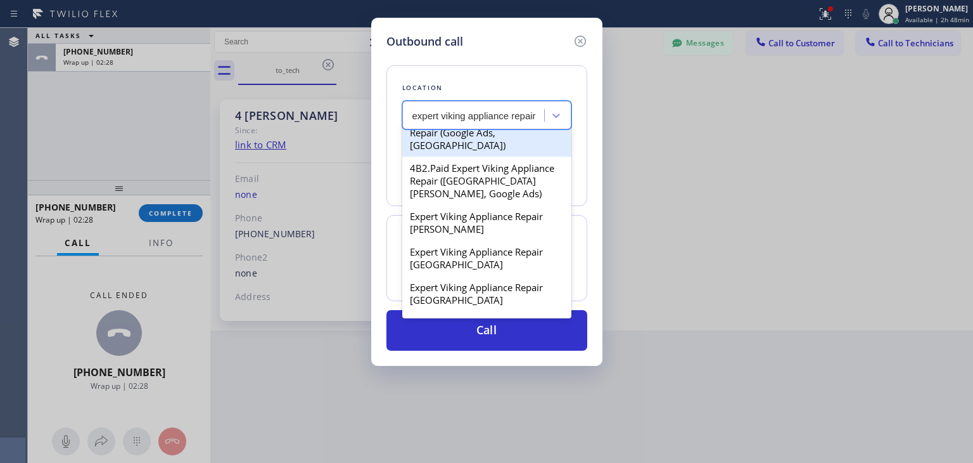
scroll to position [261, 0]
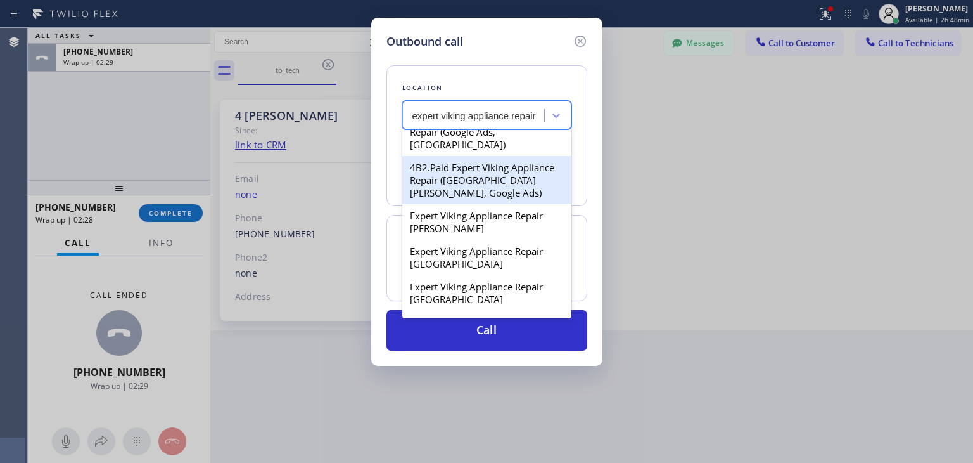
click at [500, 204] on div "4B2.Paid Expert Viking Appliance Repair ([GEOGRAPHIC_DATA][PERSON_NAME], Google…" at bounding box center [486, 180] width 169 height 48
type input "[PHONE_NUMBER]"
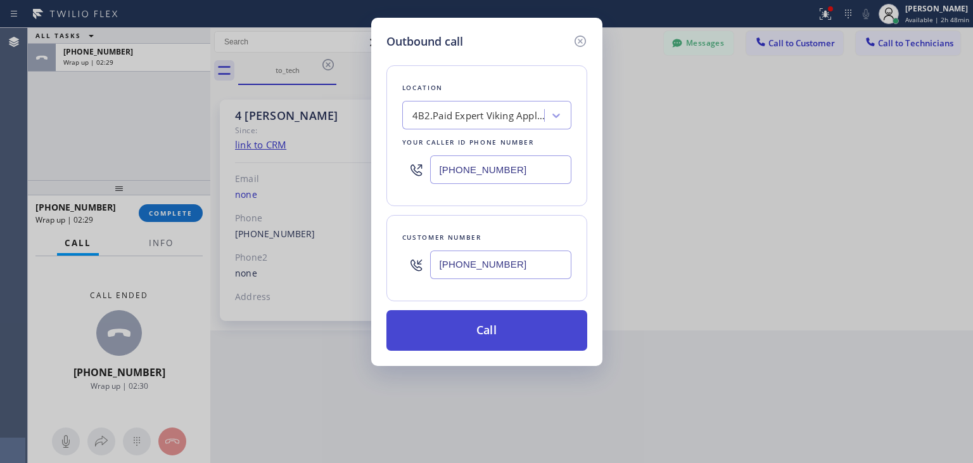
click at [489, 342] on button "Call" at bounding box center [487, 330] width 201 height 41
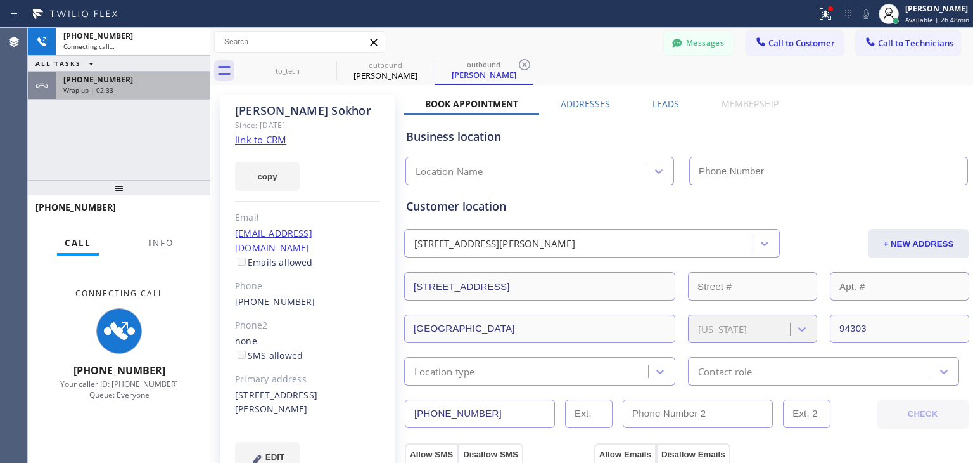
click at [134, 98] on div "[PHONE_NUMBER] Wrap up | 02:33" at bounding box center [131, 86] width 150 height 28
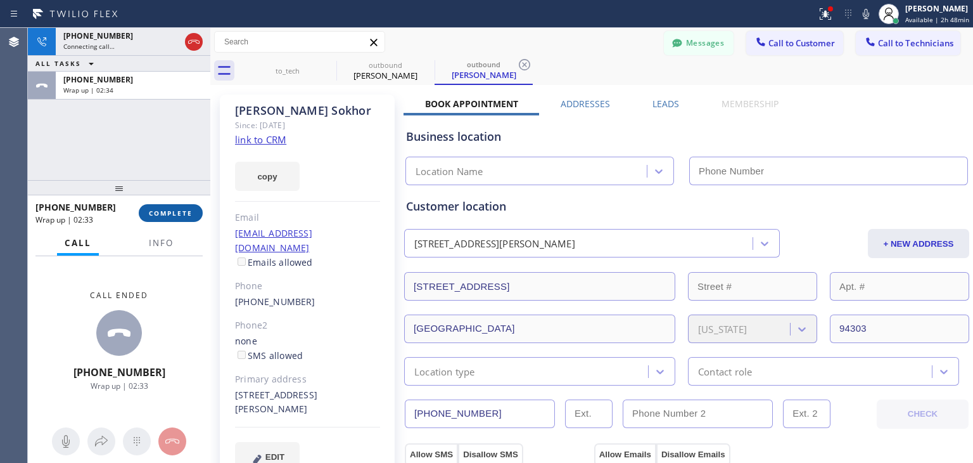
click at [172, 217] on button "COMPLETE" at bounding box center [171, 213] width 64 height 18
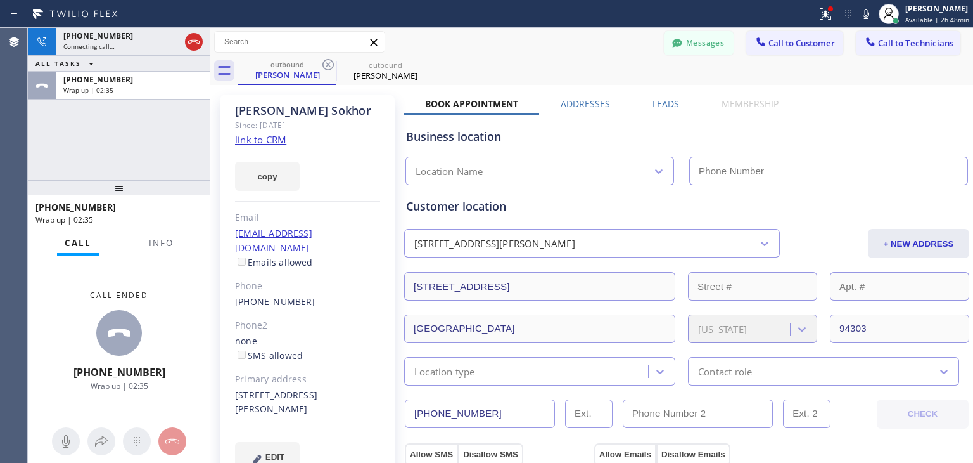
type input "[PHONE_NUMBER]"
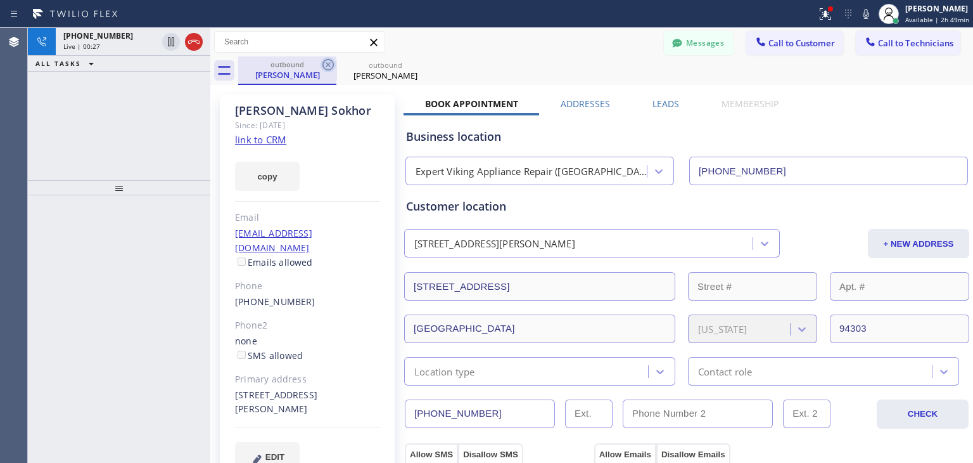
click at [326, 67] on icon at bounding box center [328, 64] width 11 height 11
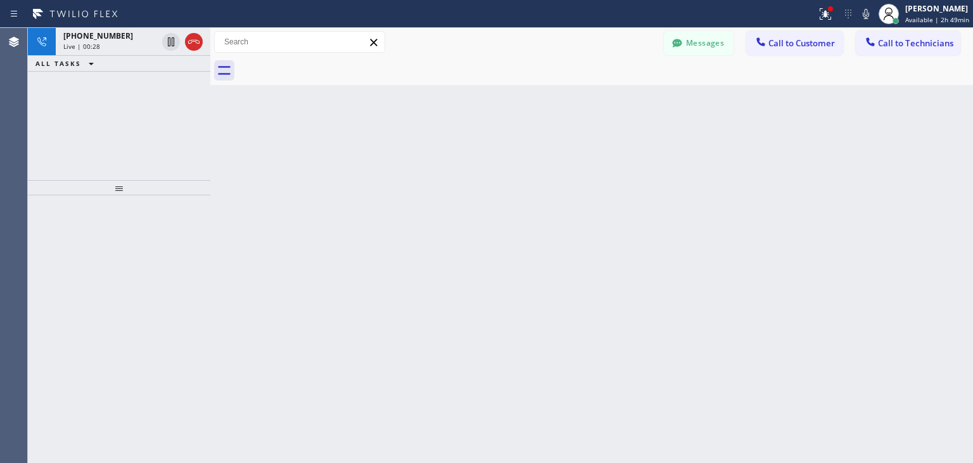
click at [326, 67] on div at bounding box center [605, 70] width 735 height 29
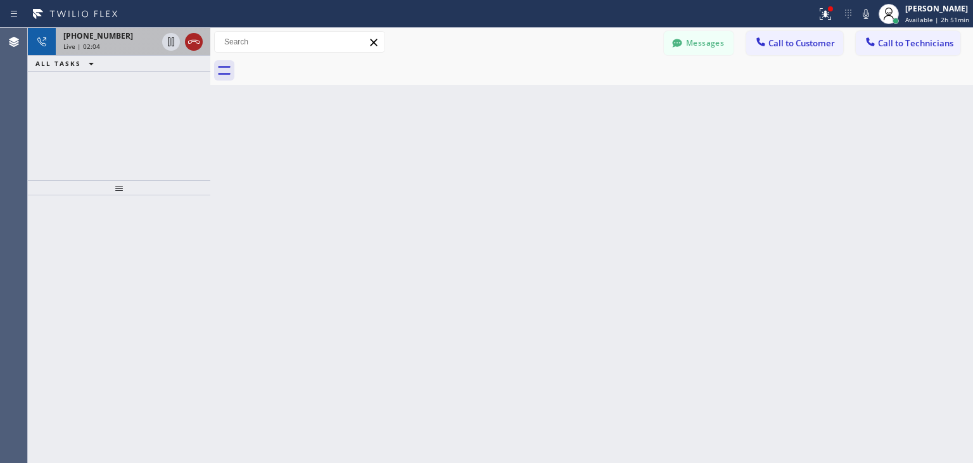
click at [192, 41] on icon at bounding box center [193, 41] width 15 height 15
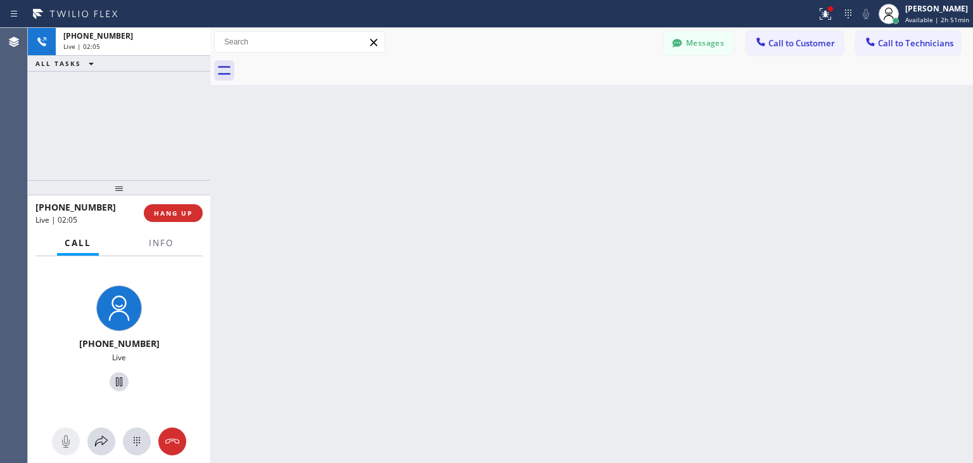
drag, startPoint x: 192, startPoint y: 41, endPoint x: 180, endPoint y: 195, distance: 154.4
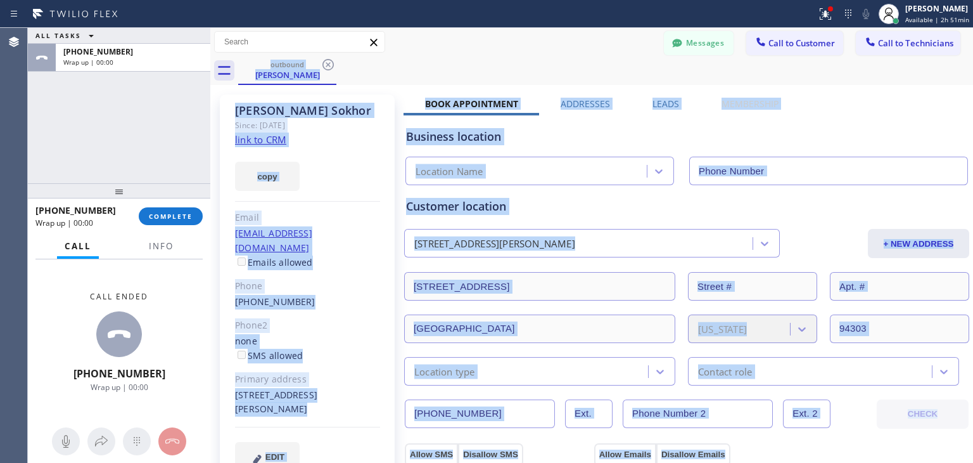
drag, startPoint x: 180, startPoint y: 195, endPoint x: 182, endPoint y: 208, distance: 14.2
click at [182, 198] on div at bounding box center [119, 190] width 182 height 15
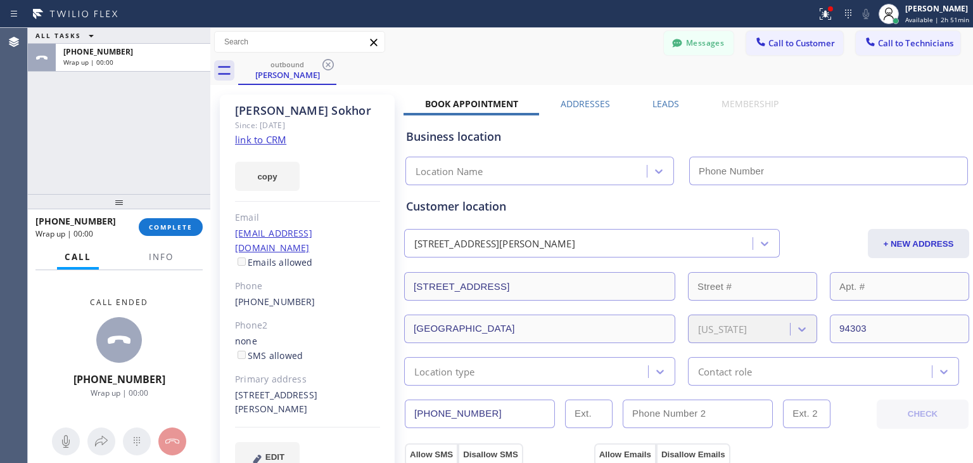
click at [182, 208] on div at bounding box center [119, 201] width 182 height 15
click at [196, 221] on button "COMPLETE" at bounding box center [171, 227] width 64 height 18
type input "[PHONE_NUMBER]"
